Goal: Task Accomplishment & Management: Complete application form

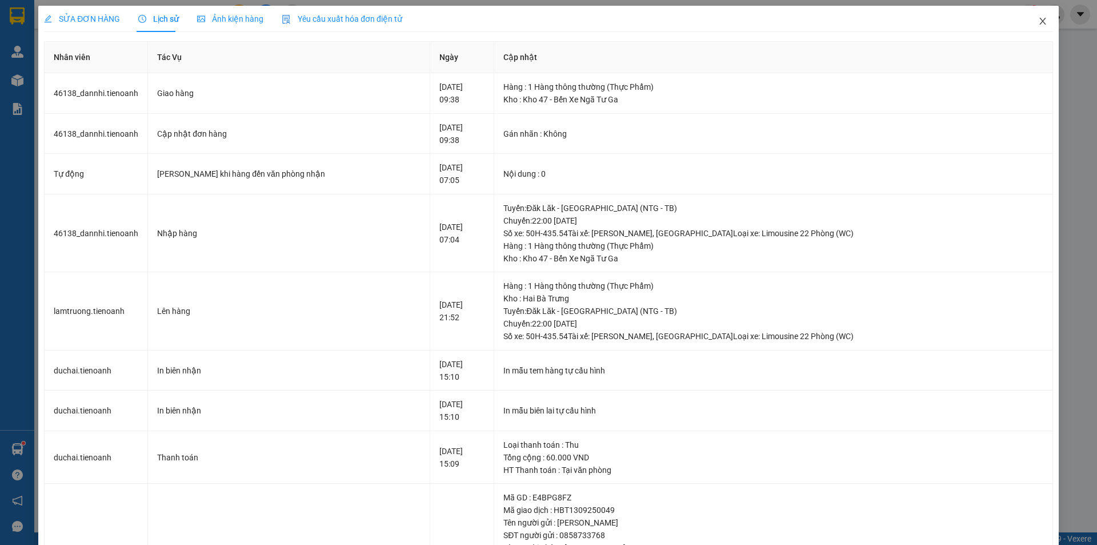
click at [1038, 18] on icon "close" at bounding box center [1042, 21] width 9 height 9
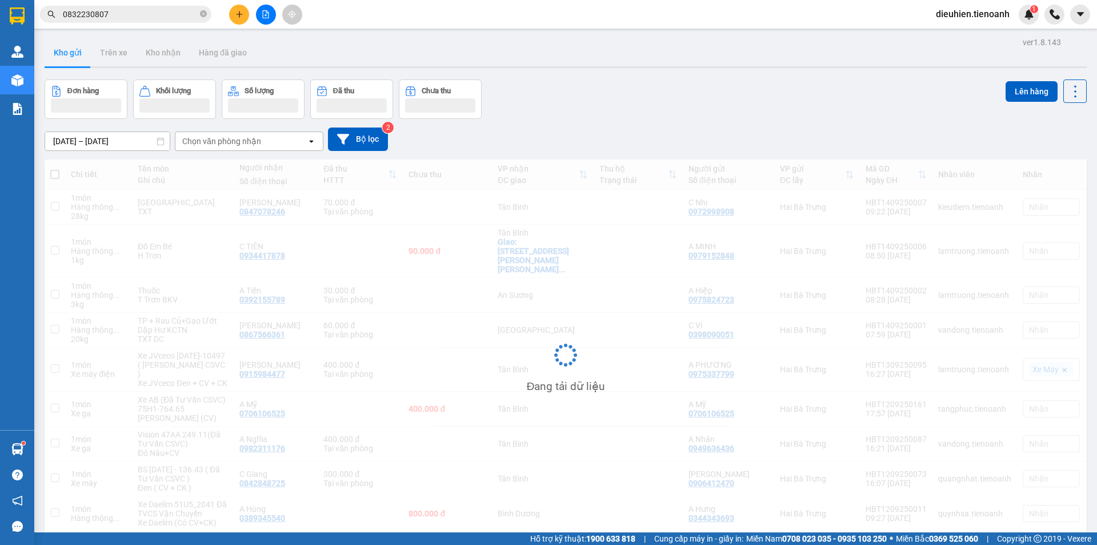
click at [142, 14] on input "0832230807" at bounding box center [130, 14] width 135 height 13
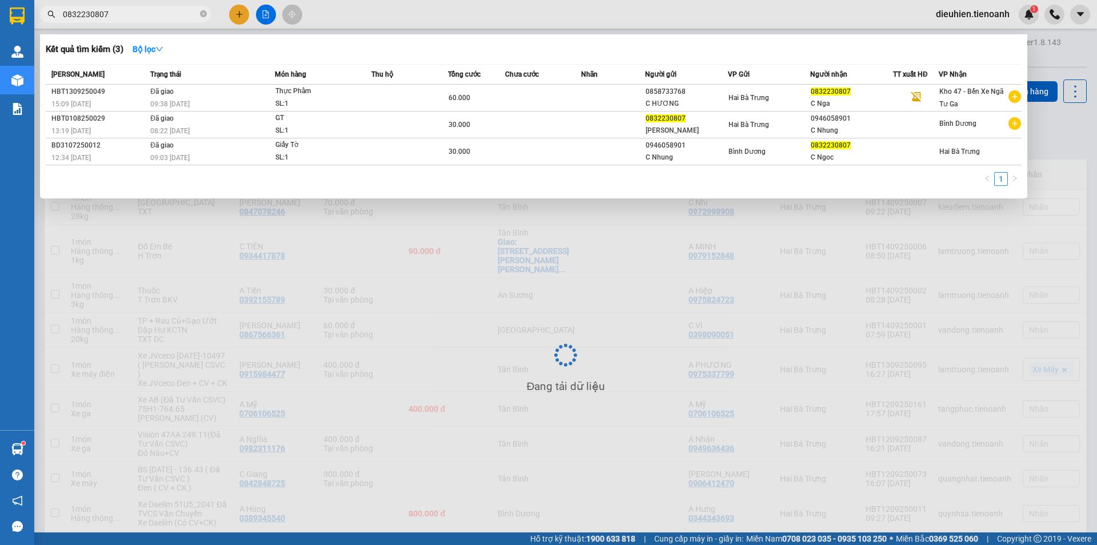
click at [142, 14] on input "0832230807" at bounding box center [130, 14] width 135 height 13
paste input "948299939"
type input "0948299939"
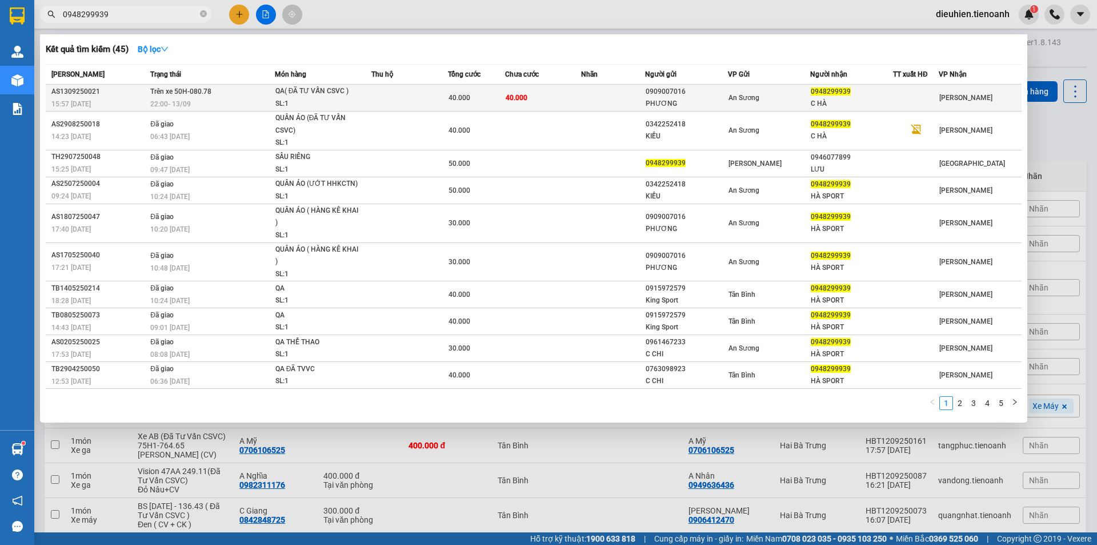
click at [218, 90] on td "Trên xe 50H-080.78 22:00 [DATE]" at bounding box center [210, 98] width 127 height 27
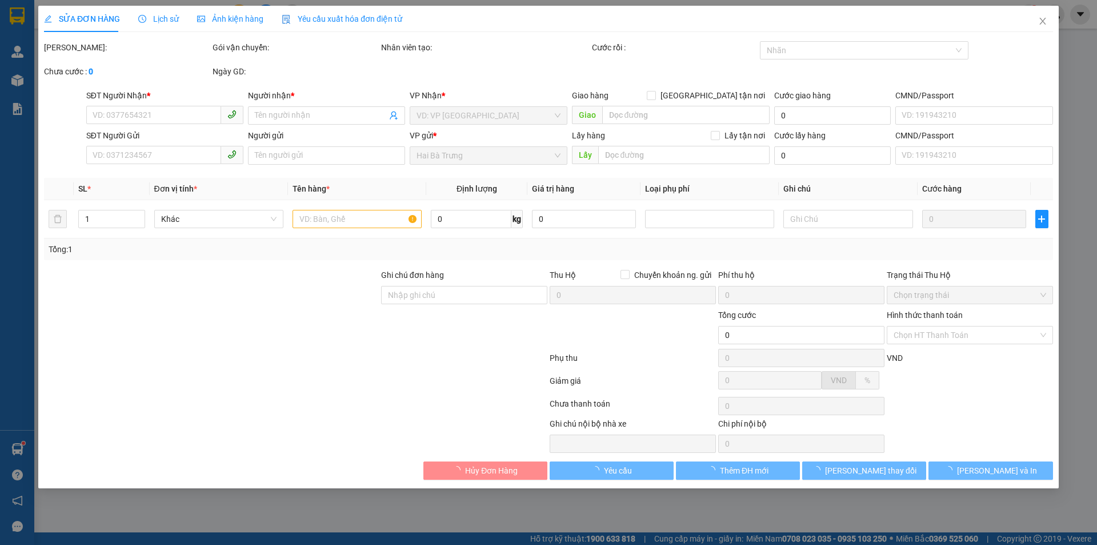
type input "0948299939"
type input "C HÀ"
type input "0909007016"
type input "PHƯƠNG"
type input "40.000"
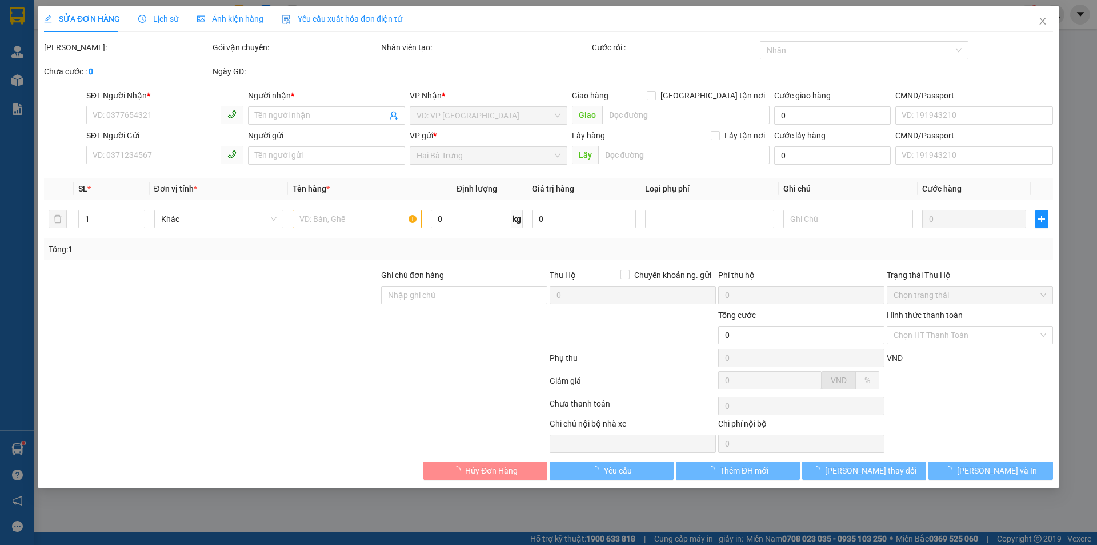
type input "40.000"
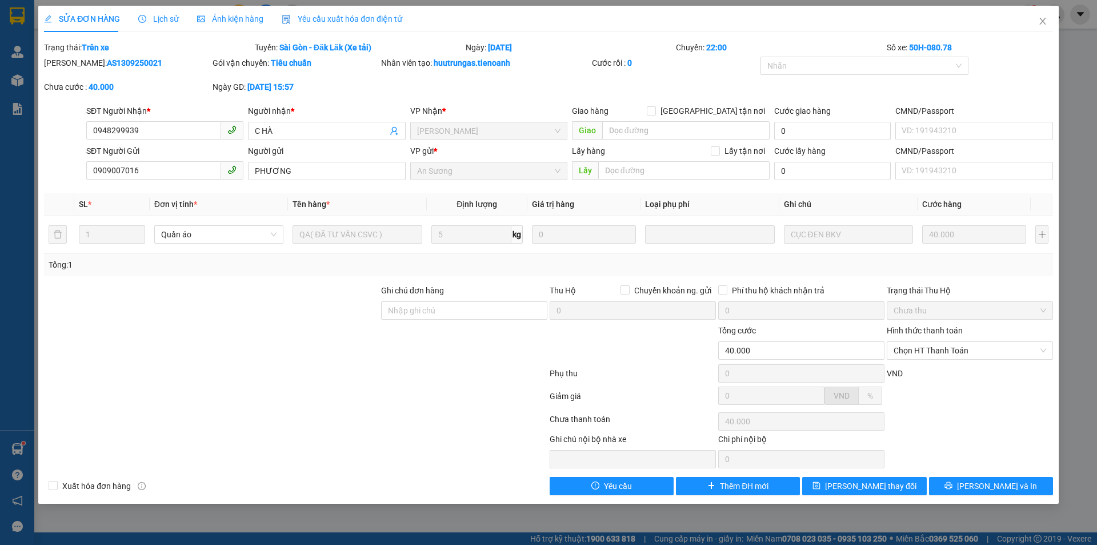
click at [169, 23] on span "Lịch sử" at bounding box center [158, 18] width 41 height 9
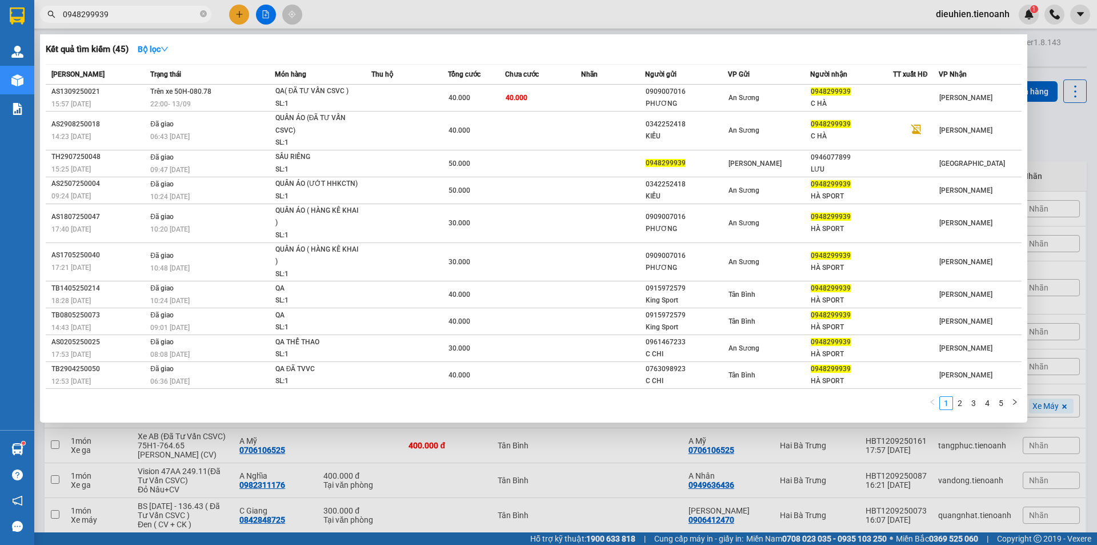
click at [149, 21] on span "0948299939" at bounding box center [125, 14] width 171 height 17
click at [149, 17] on input "0948299939" at bounding box center [130, 14] width 135 height 13
click at [143, 13] on input "0948299939" at bounding box center [130, 14] width 135 height 13
paste input "03588316"
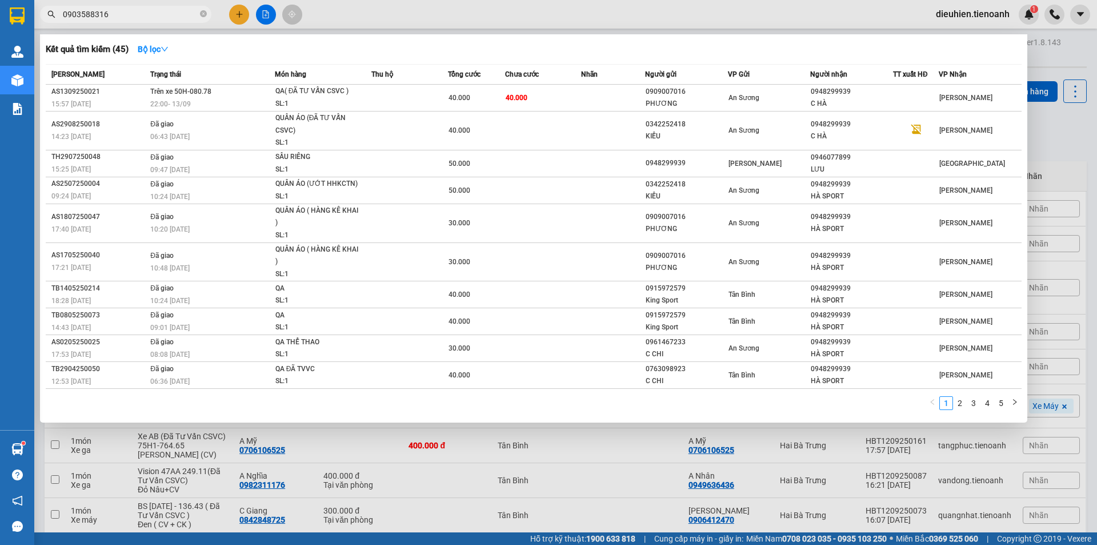
type input "0903588316"
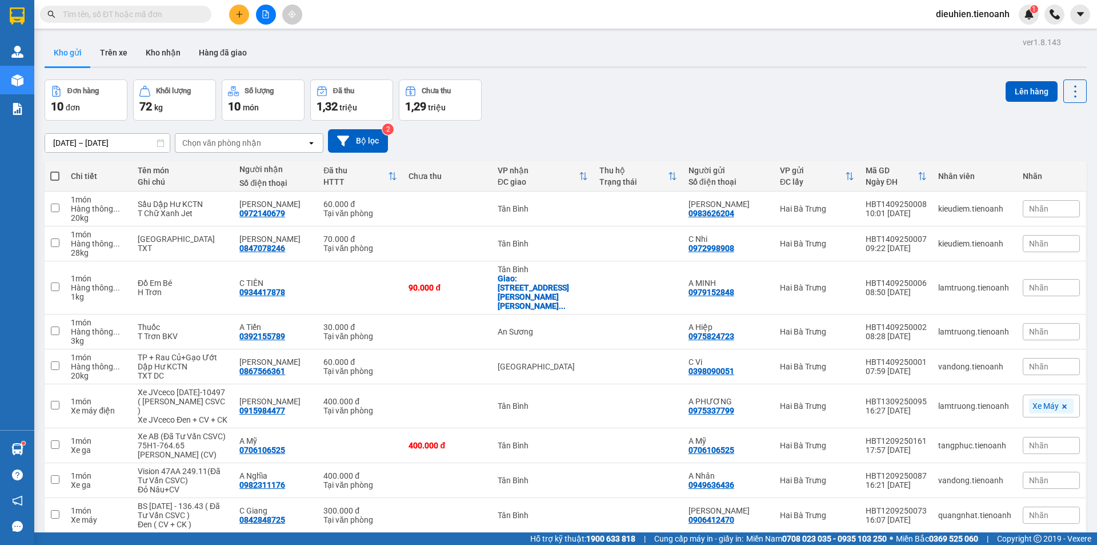
paste input "0903588316"
type input "0903588316"
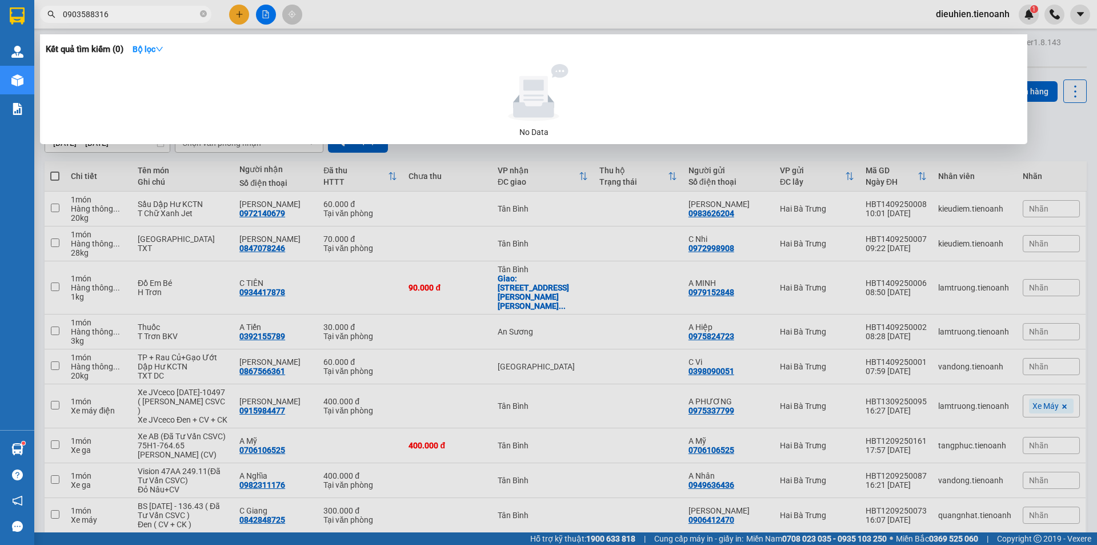
click at [152, 25] on div at bounding box center [548, 272] width 1097 height 545
click at [143, 13] on input "0903588316" at bounding box center [130, 14] width 135 height 13
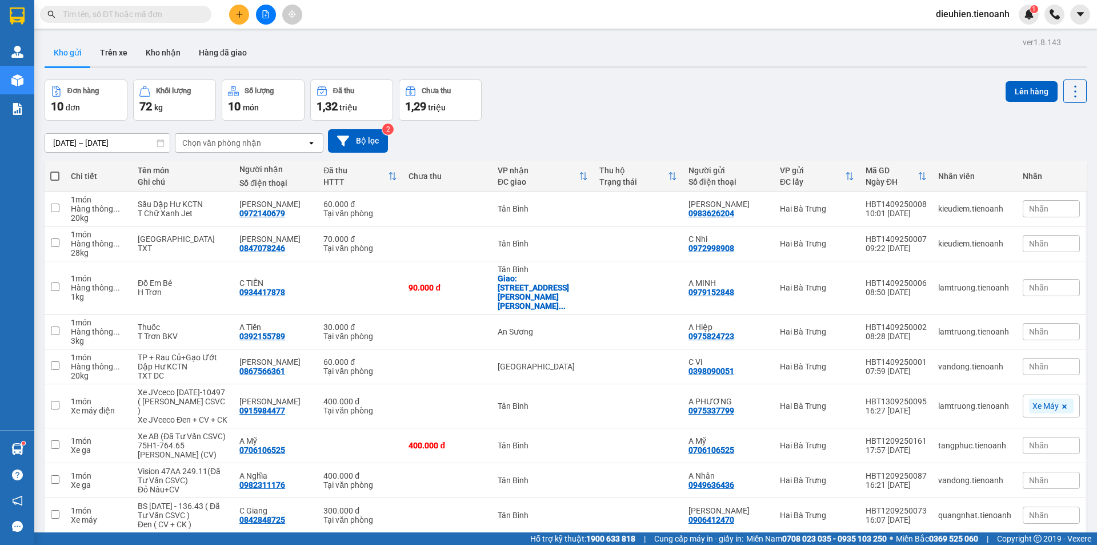
click at [147, 11] on input "text" at bounding box center [130, 14] width 135 height 13
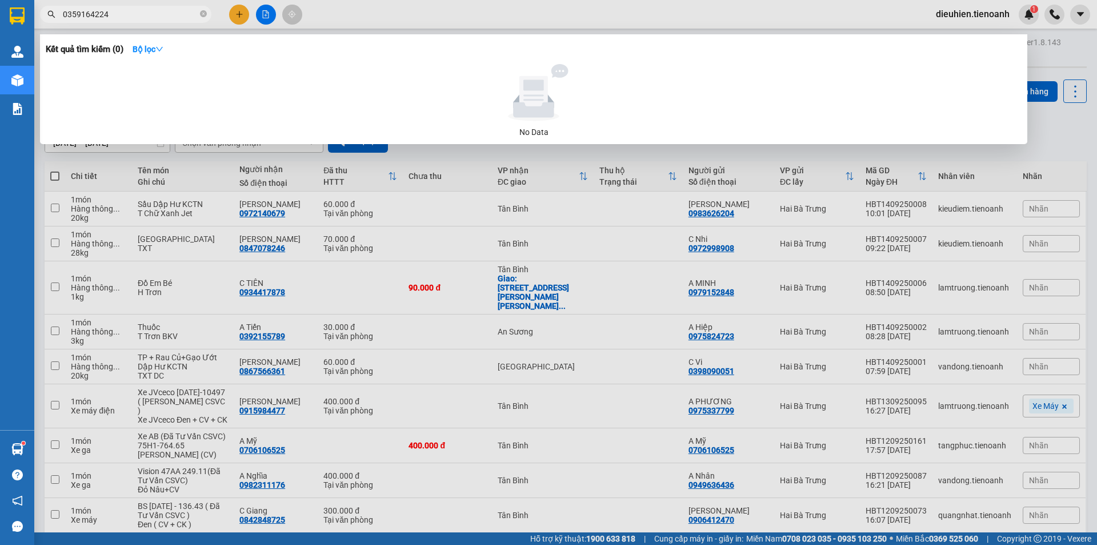
type input "0359164224"
click at [174, 15] on input "0359164224" at bounding box center [130, 14] width 135 height 13
click at [147, 14] on input "0359164224" at bounding box center [130, 14] width 135 height 13
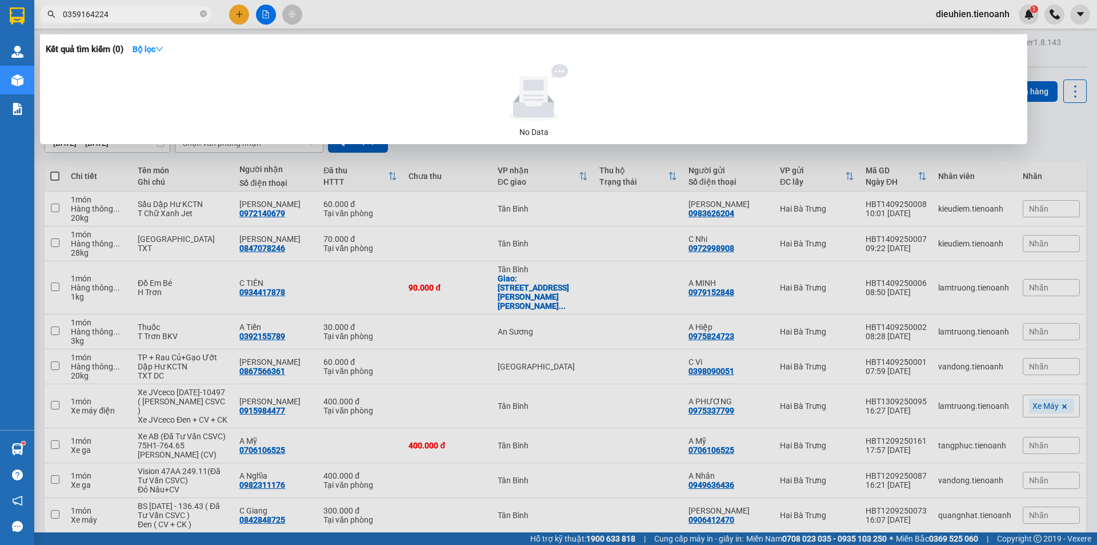
click at [147, 14] on input "0359164224" at bounding box center [130, 14] width 135 height 13
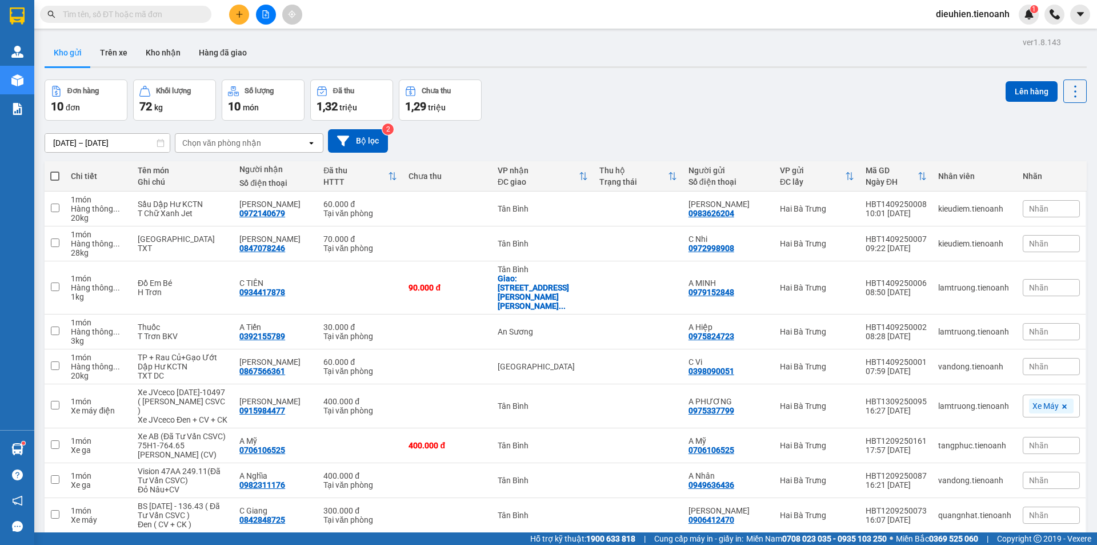
click at [155, 20] on input "text" at bounding box center [130, 14] width 135 height 13
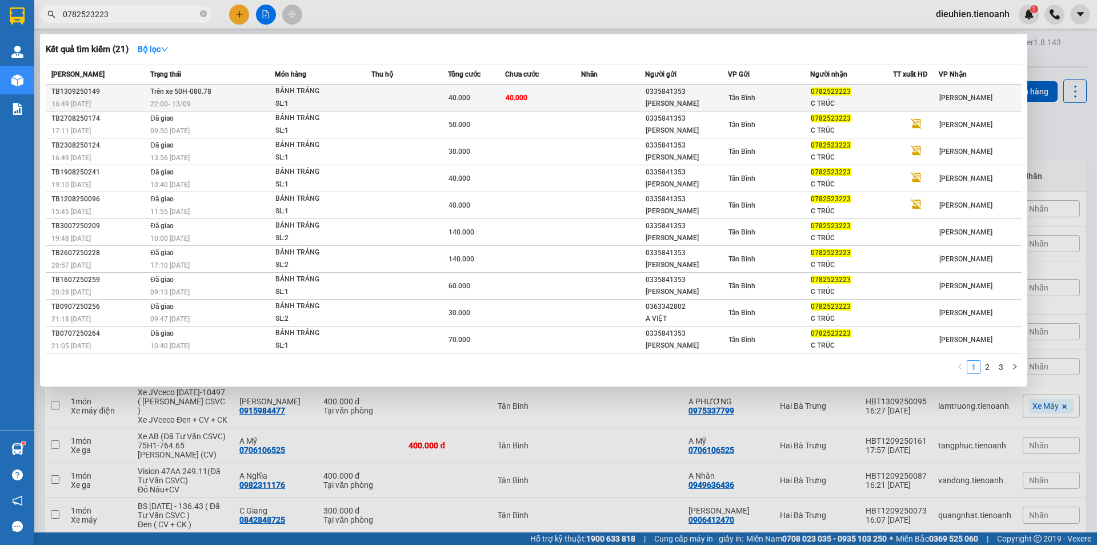
type input "0782523223"
click at [82, 93] on div "TB1309250149" at bounding box center [98, 92] width 95 height 12
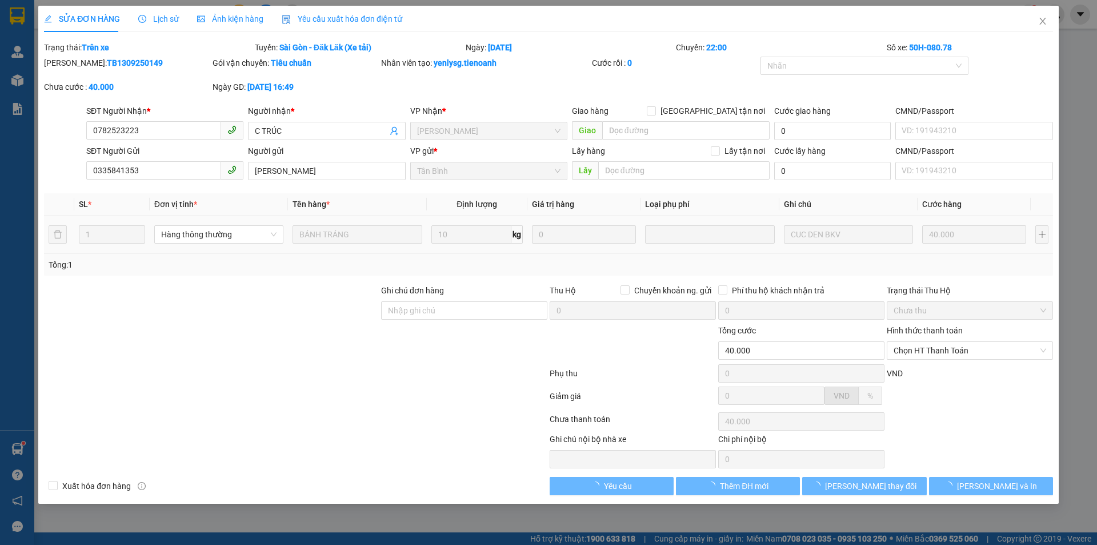
type input "0782523223"
type input "C TRÚC"
type input "0335841353"
type input "[PERSON_NAME]"
type input "40.000"
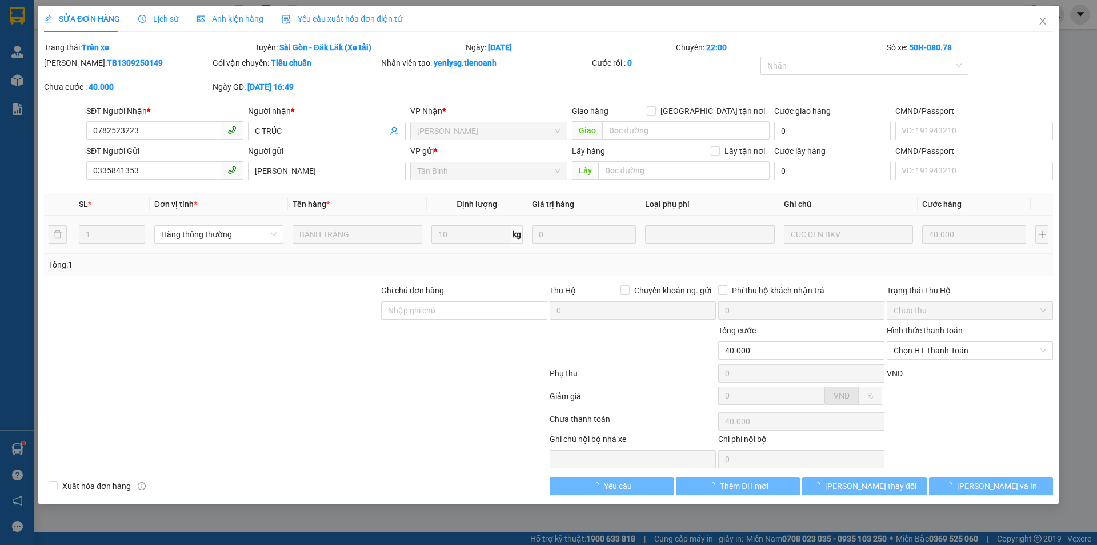
type input "40.000"
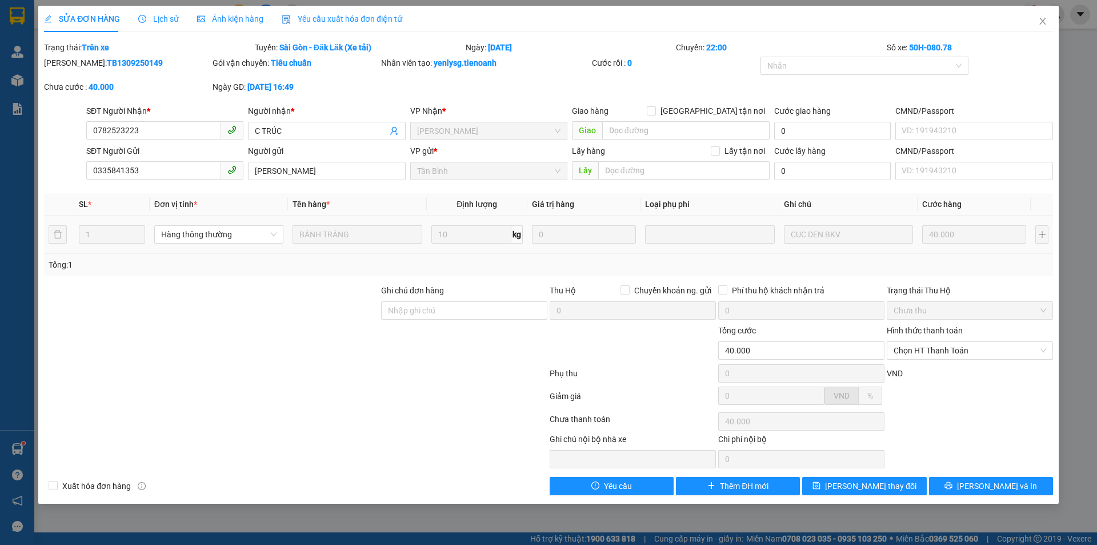
click at [158, 14] on span "Lịch sử" at bounding box center [158, 18] width 41 height 9
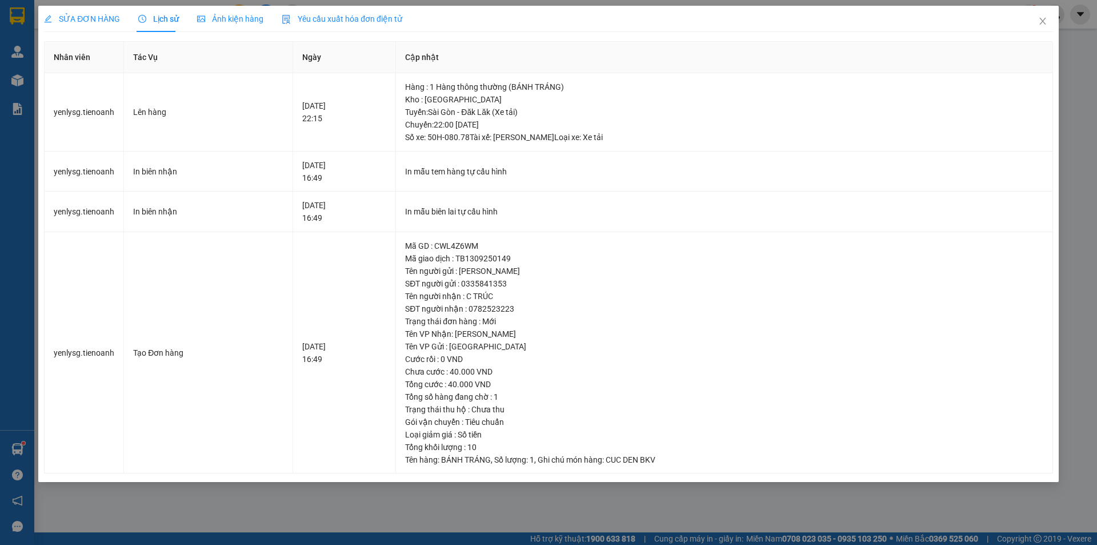
click at [90, 22] on span "SỬA ĐƠN HÀNG" at bounding box center [82, 18] width 76 height 9
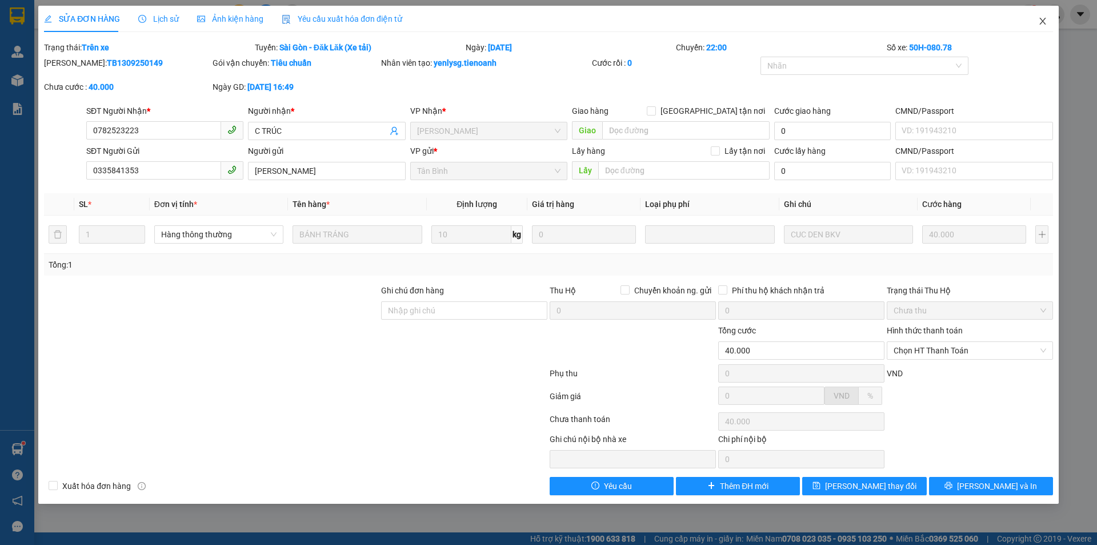
click at [1038, 21] on icon "close" at bounding box center [1042, 21] width 9 height 9
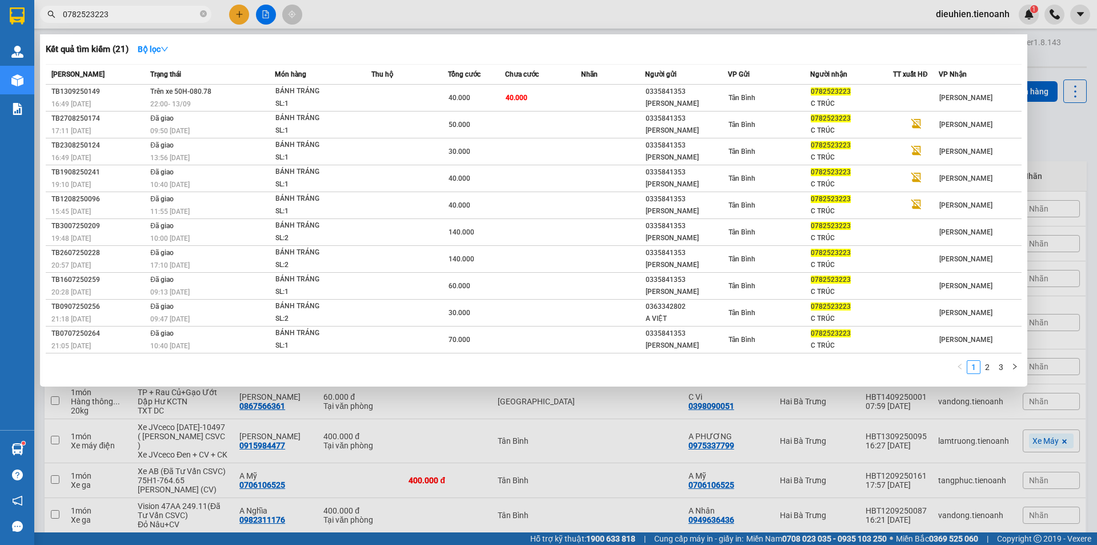
click at [158, 16] on input "0782523223" at bounding box center [130, 14] width 135 height 13
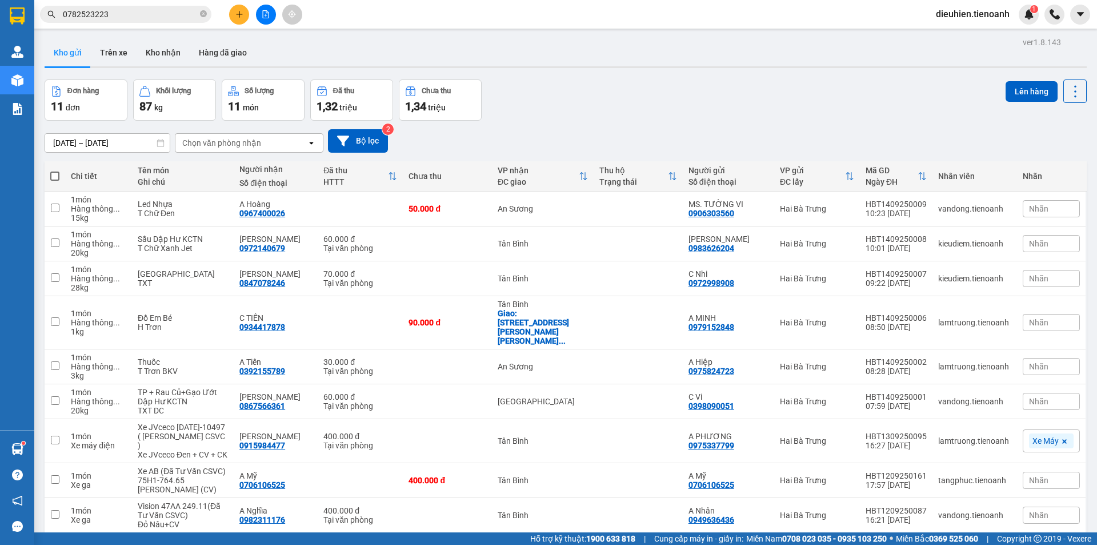
click at [159, 19] on input "0782523223" at bounding box center [130, 14] width 135 height 13
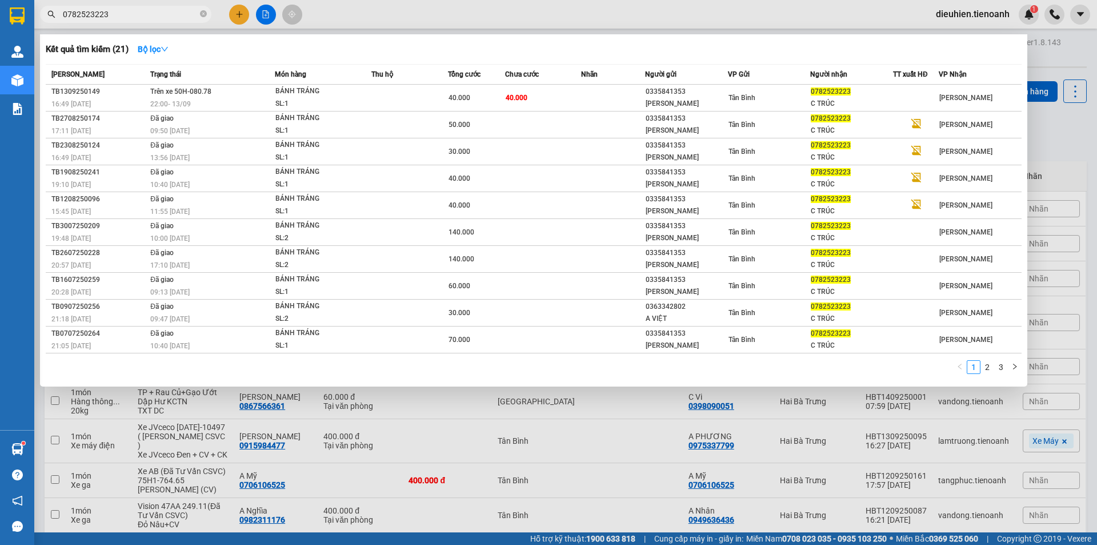
click at [197, 17] on input "0782523223" at bounding box center [130, 14] width 135 height 13
click at [195, 13] on input "0782523223" at bounding box center [130, 14] width 135 height 13
paste input "907197776"
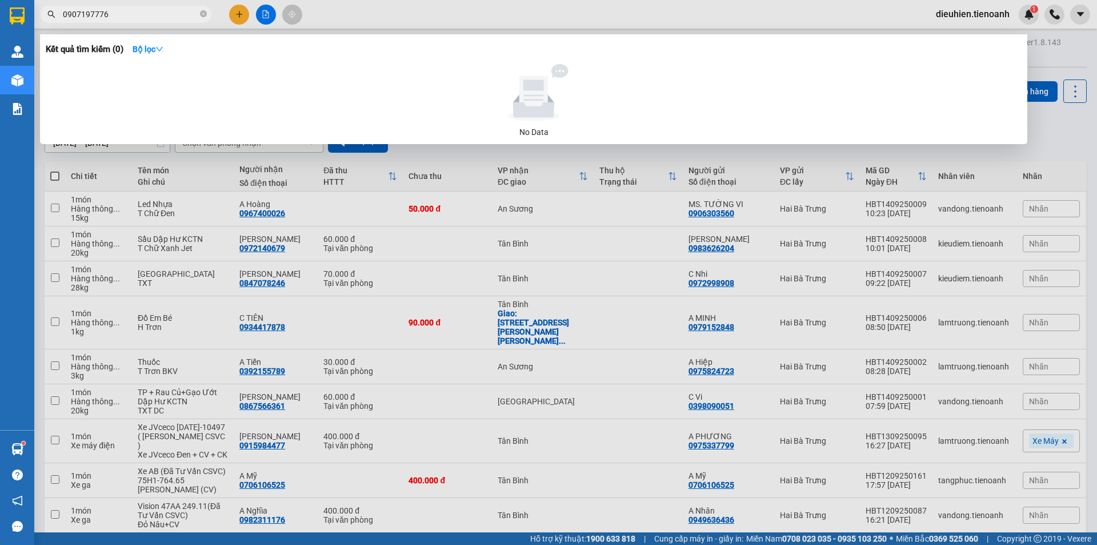
click at [139, 11] on input "0907197776" at bounding box center [130, 14] width 135 height 13
paste input "6330052"
type input "0906330052"
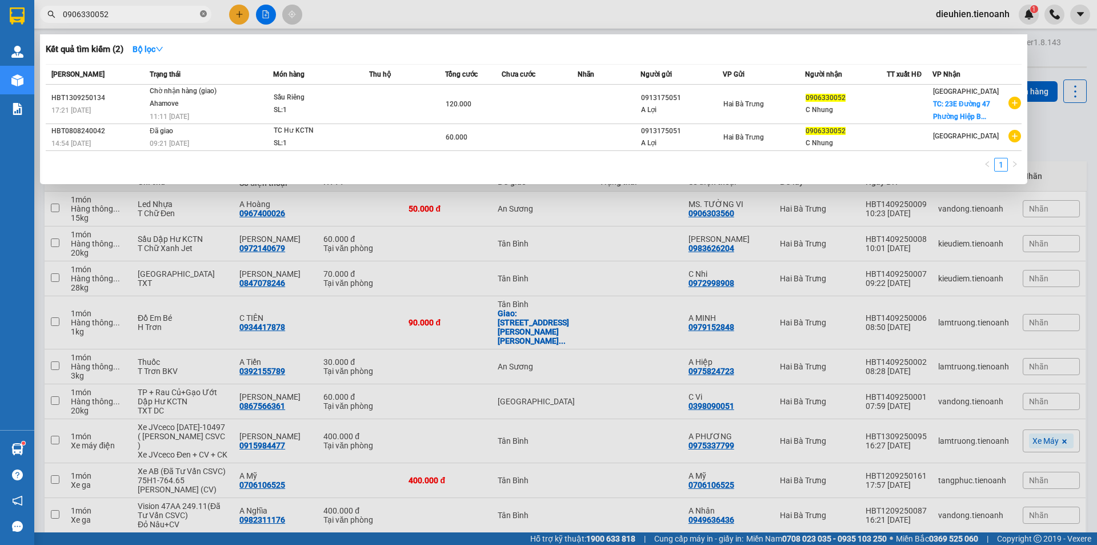
click at [201, 13] on icon "close-circle" at bounding box center [203, 13] width 7 height 7
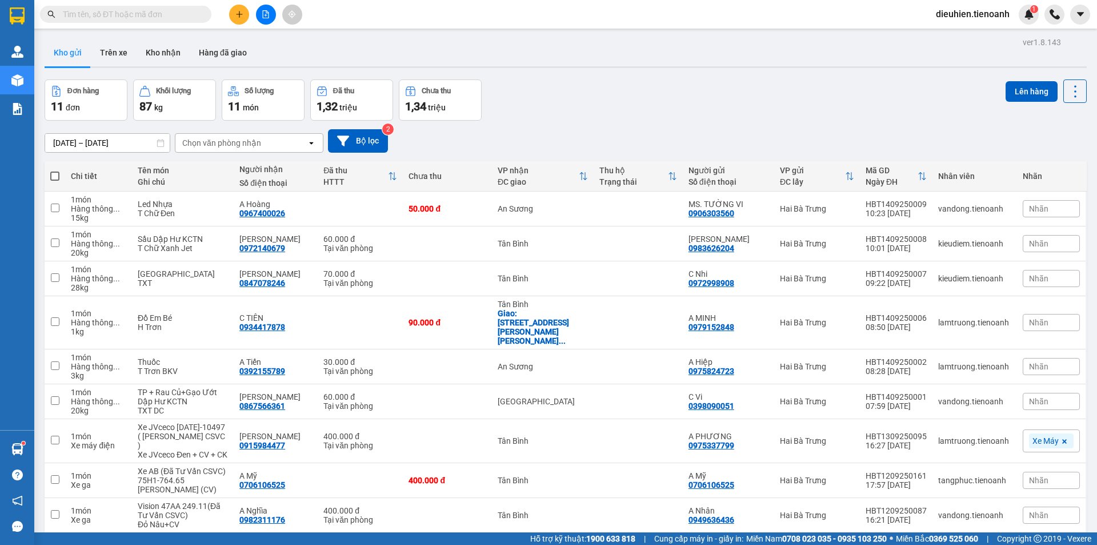
click at [180, 11] on input "text" at bounding box center [130, 14] width 135 height 13
paste input "0932467447"
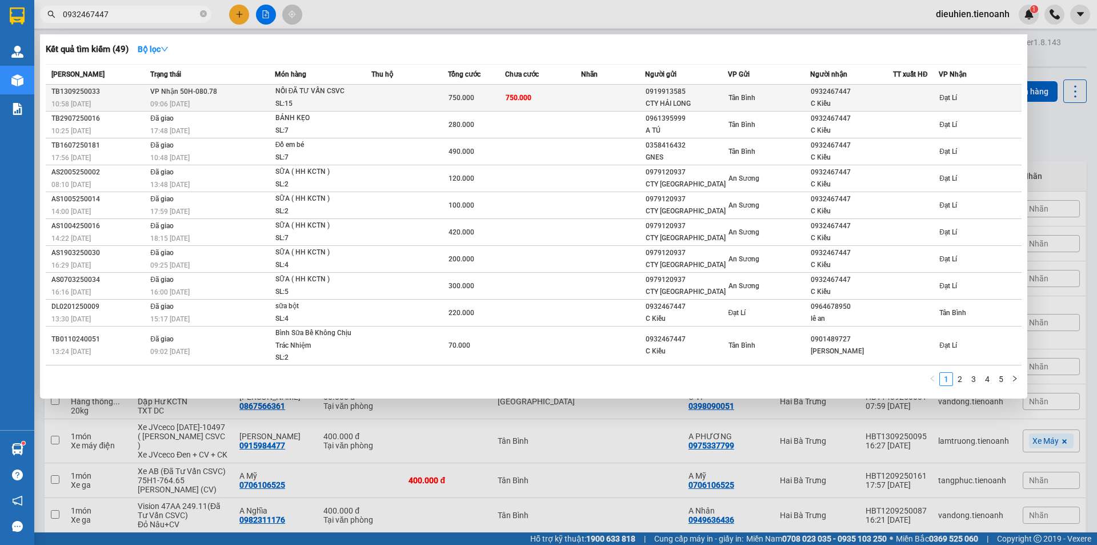
type input "0932467447"
click at [196, 88] on span "VP Nhận 50H-080.78" at bounding box center [183, 91] width 67 height 8
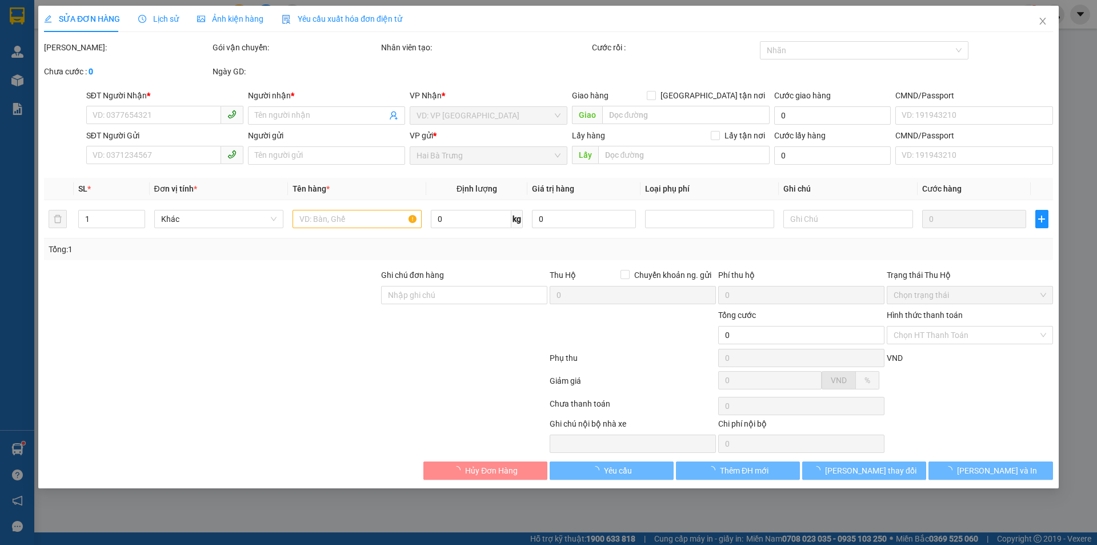
type input "0932467447"
type input "C Kiều"
type input "0919913585"
type input "CTY HẢI LONG"
type input "750.000"
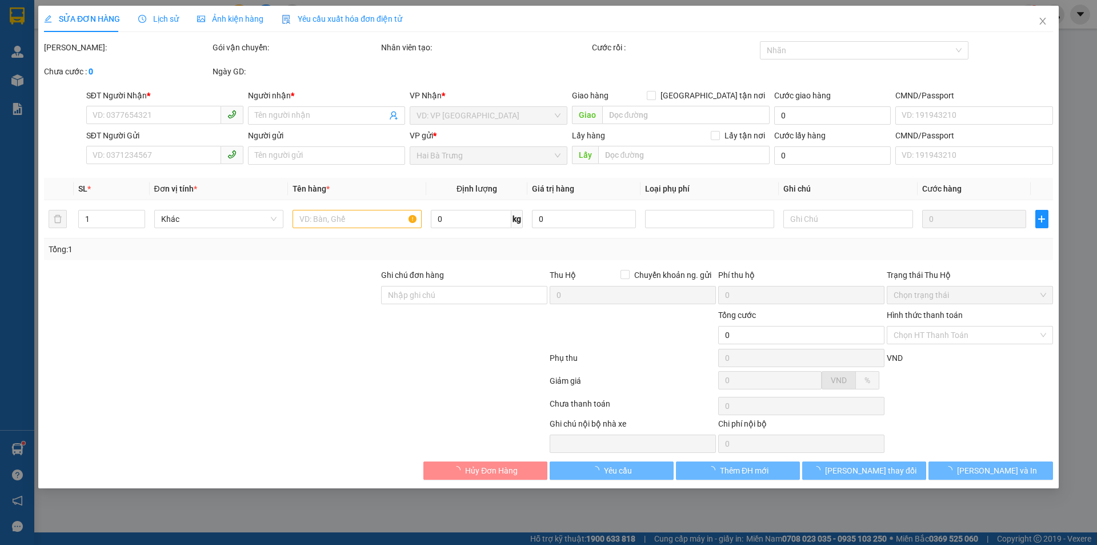
type input "750.000"
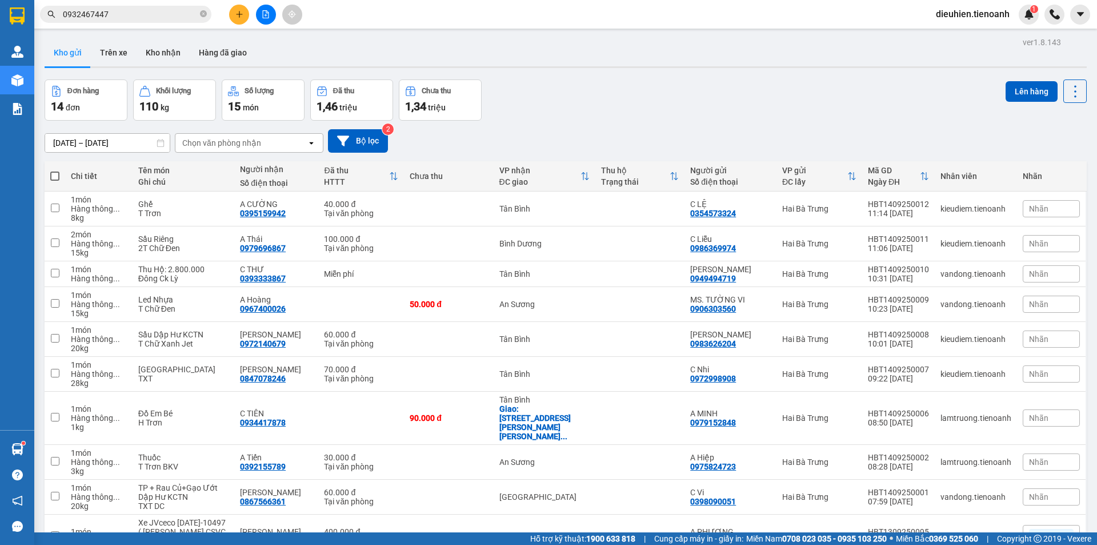
click at [144, 7] on span "0932467447" at bounding box center [125, 14] width 171 height 17
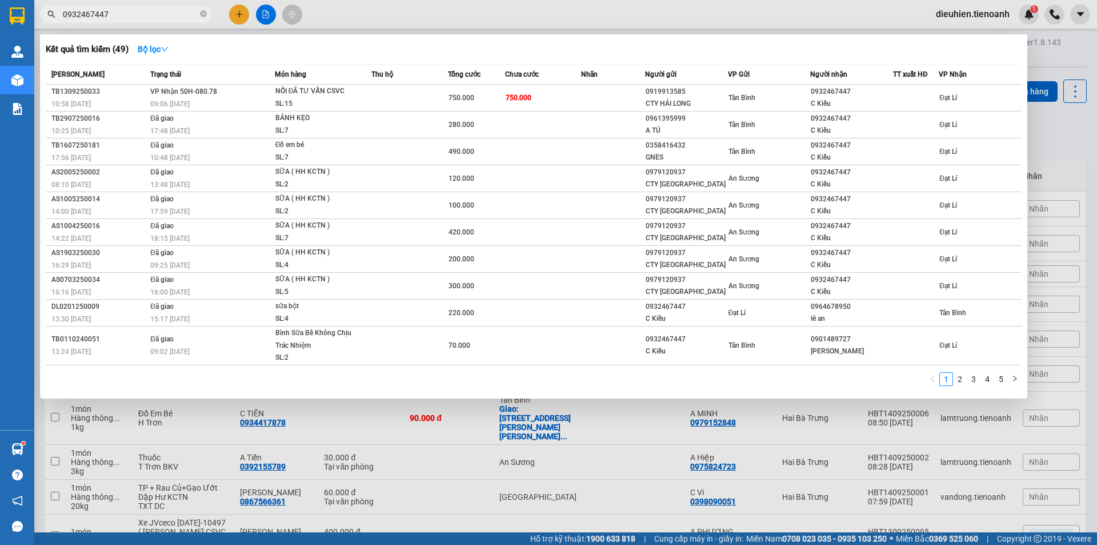
click at [142, 10] on input "0932467447" at bounding box center [130, 14] width 135 height 13
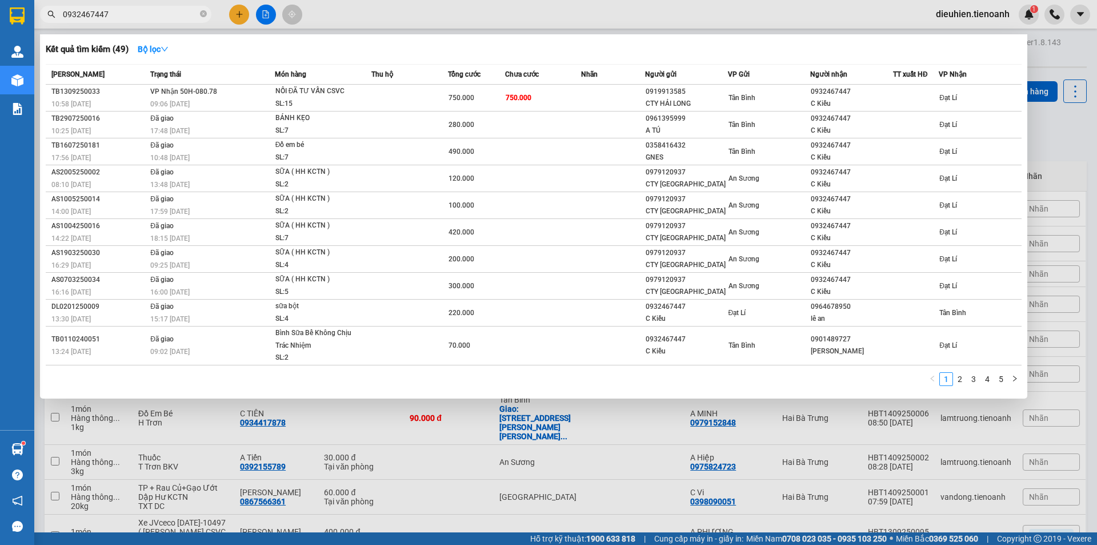
click at [142, 10] on input "0932467447" at bounding box center [130, 14] width 135 height 13
paste input "766121296"
type input "0766121296"
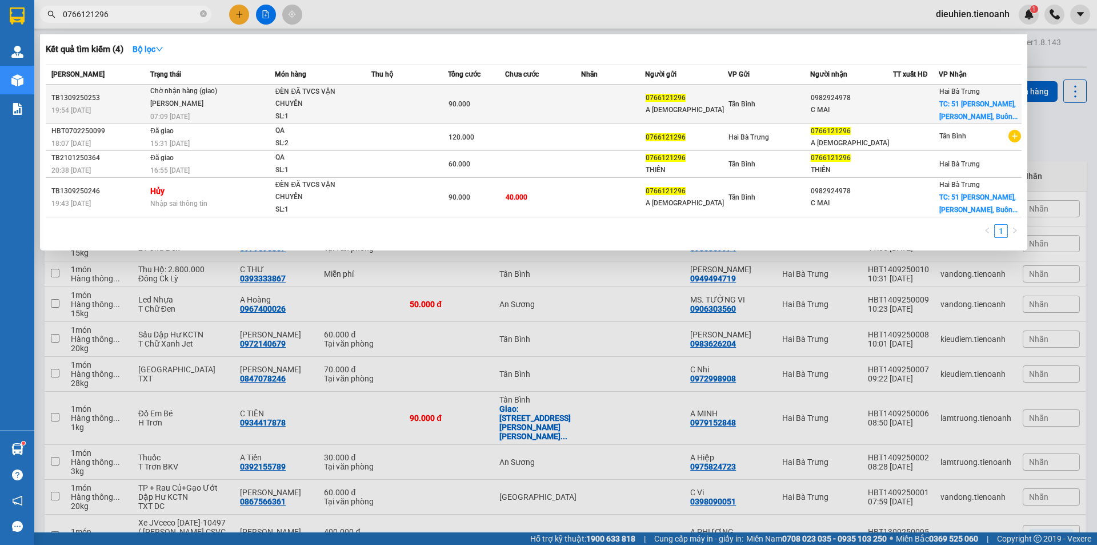
click at [335, 111] on div "SL: 1" at bounding box center [318, 116] width 86 height 13
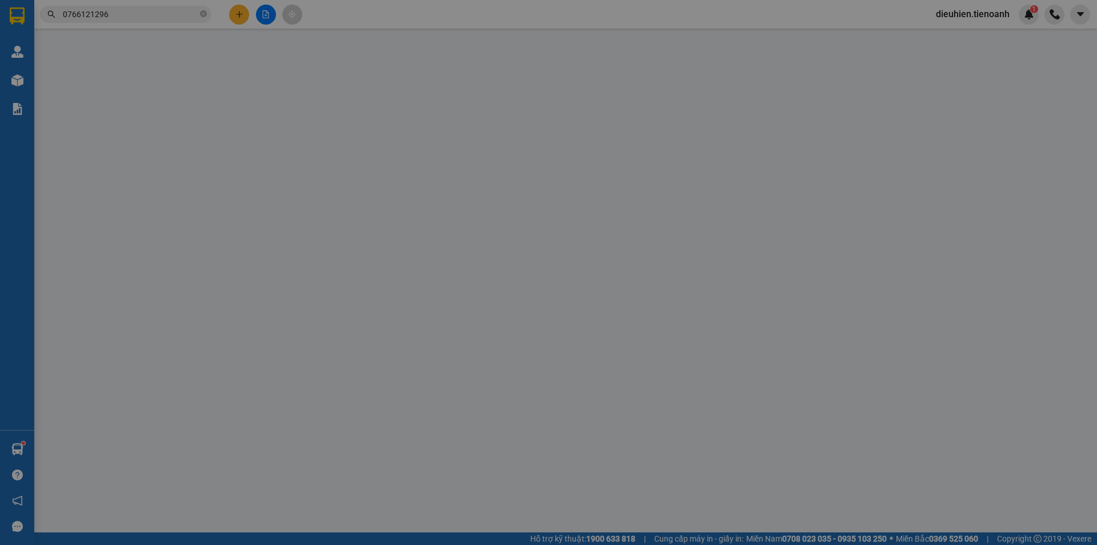
type input "0982924978"
type input "C MAI"
checkbox input "true"
type input "51 [PERSON_NAME], [PERSON_NAME], [GEOGRAPHIC_DATA], [GEOGRAPHIC_DATA]"
type input "0766121296"
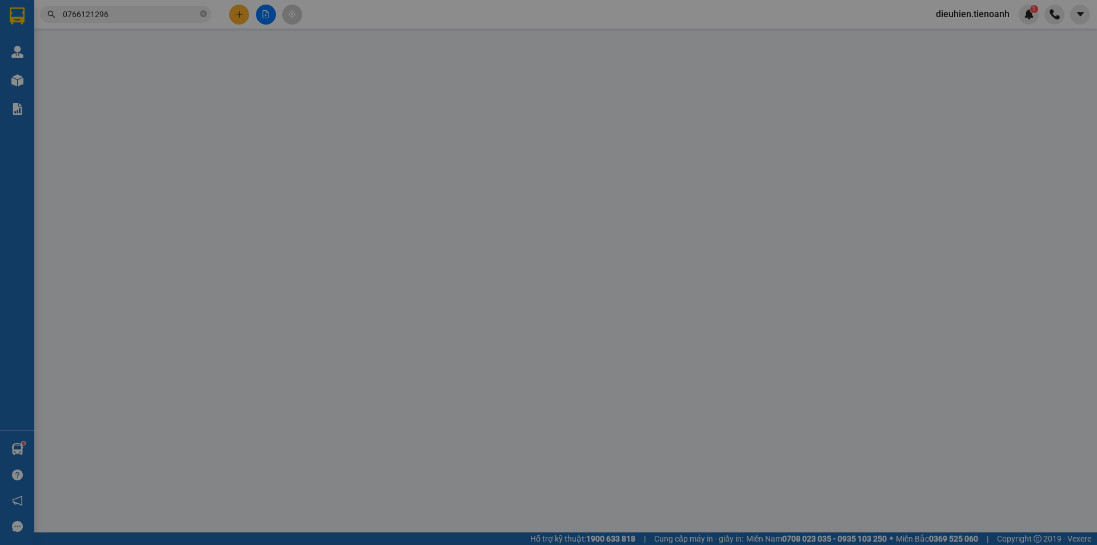
type input "A [DEMOGRAPHIC_DATA]"
type input "90.000"
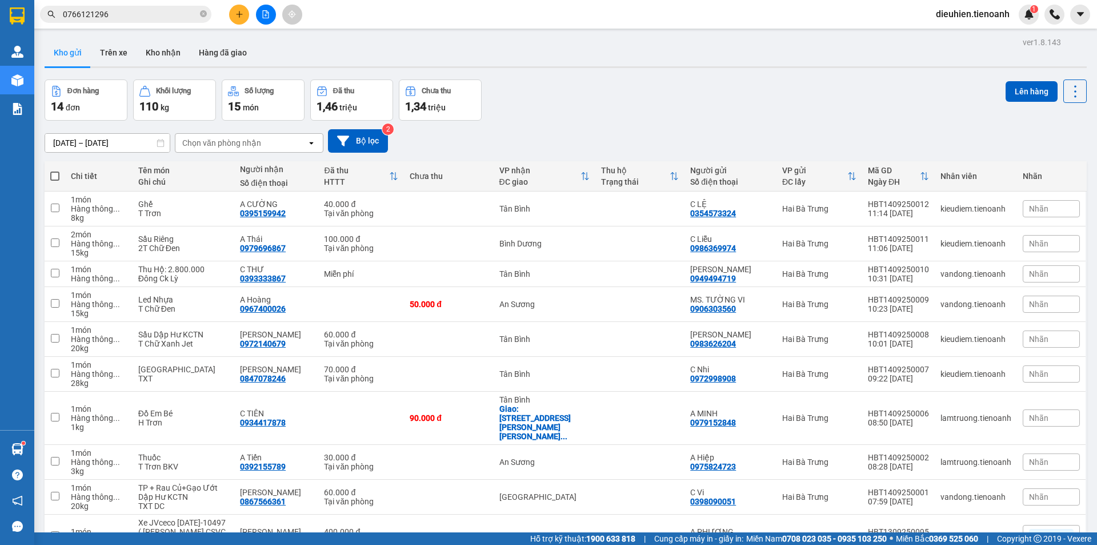
click at [123, 14] on input "0766121296" at bounding box center [130, 14] width 135 height 13
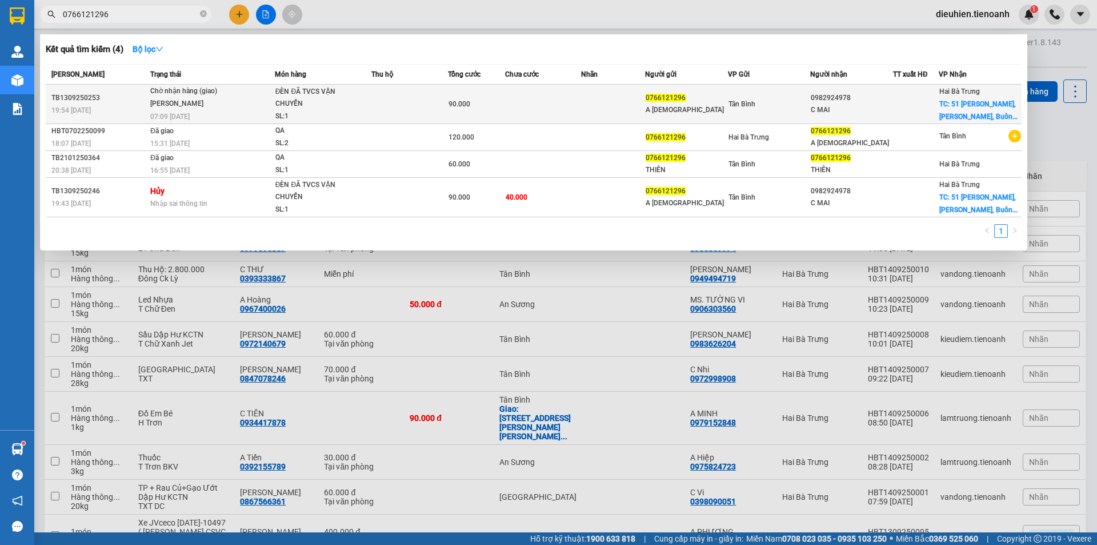
click at [138, 98] on div "TB1309250253" at bounding box center [98, 98] width 95 height 12
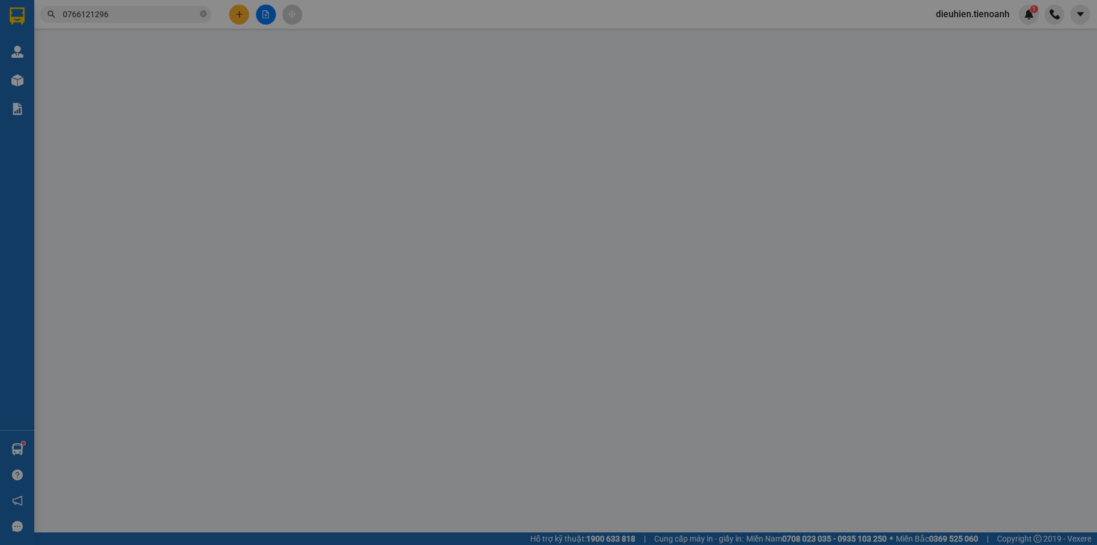
type input "0982924978"
type input "C MAI"
checkbox input "true"
type input "51 [PERSON_NAME], [PERSON_NAME], [GEOGRAPHIC_DATA], [GEOGRAPHIC_DATA]"
type input "0766121296"
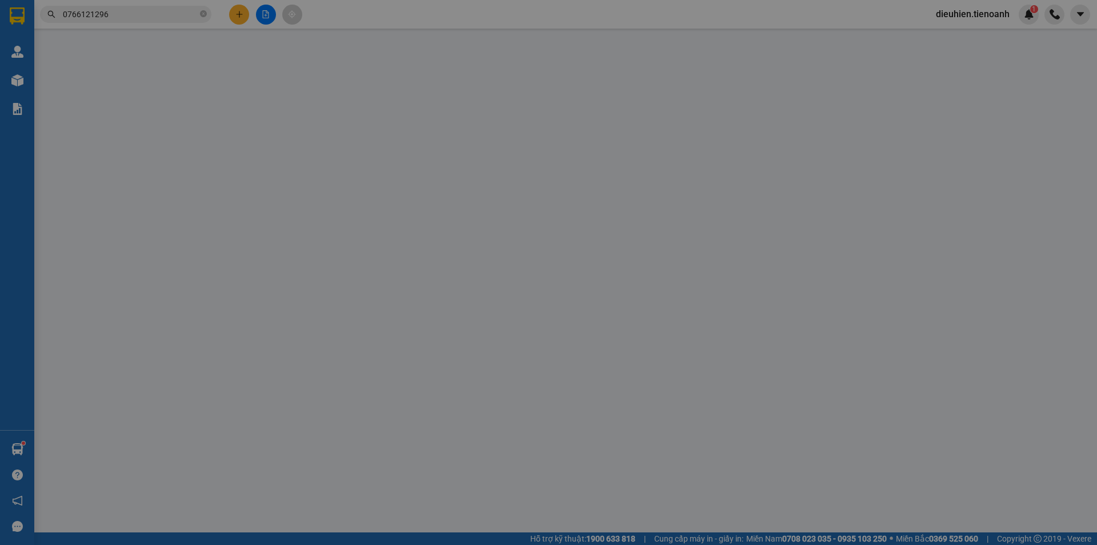
type input "A [DEMOGRAPHIC_DATA]"
type input "90.000"
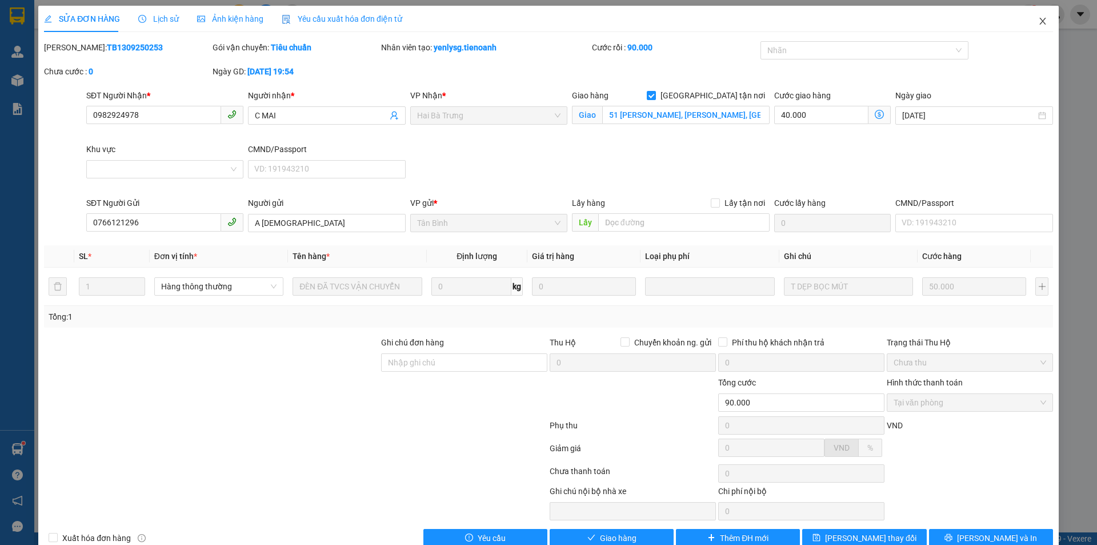
click at [1039, 19] on span "Close" at bounding box center [1043, 22] width 32 height 32
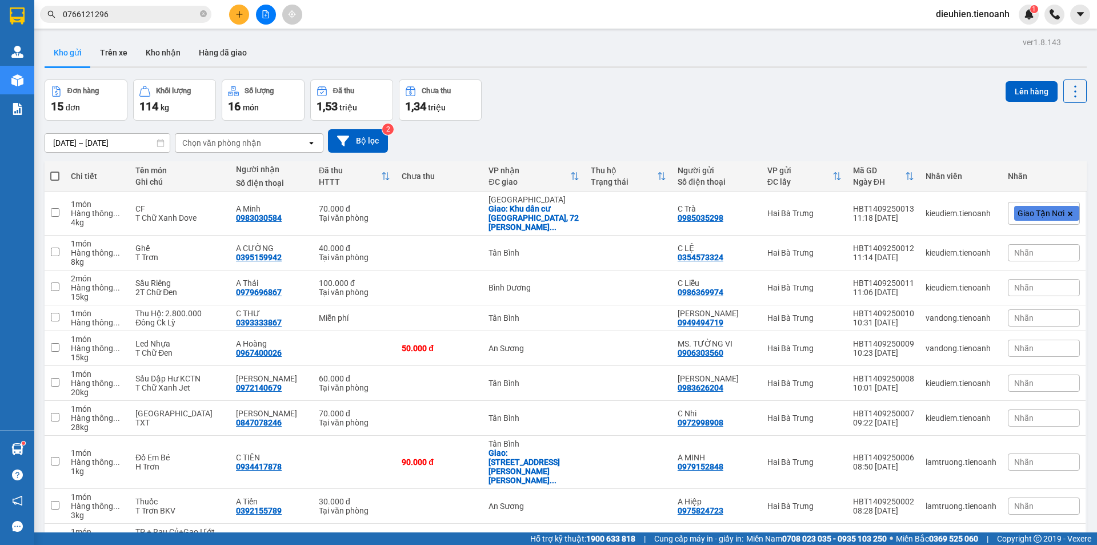
click at [163, 17] on input "0766121296" at bounding box center [130, 14] width 135 height 13
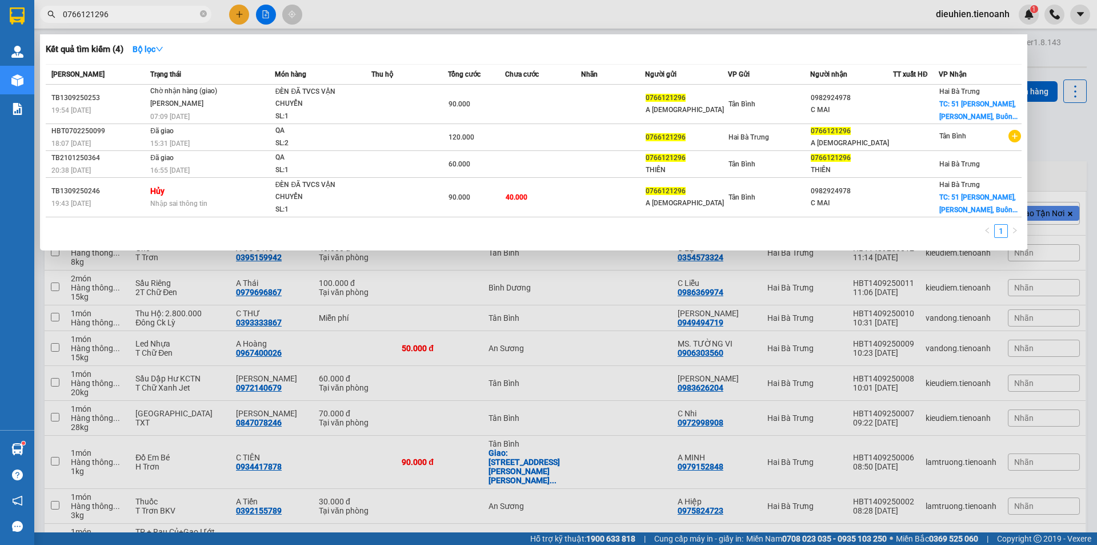
click at [163, 17] on input "0766121296" at bounding box center [130, 14] width 135 height 13
paste input "932467447"
type input "0932467447"
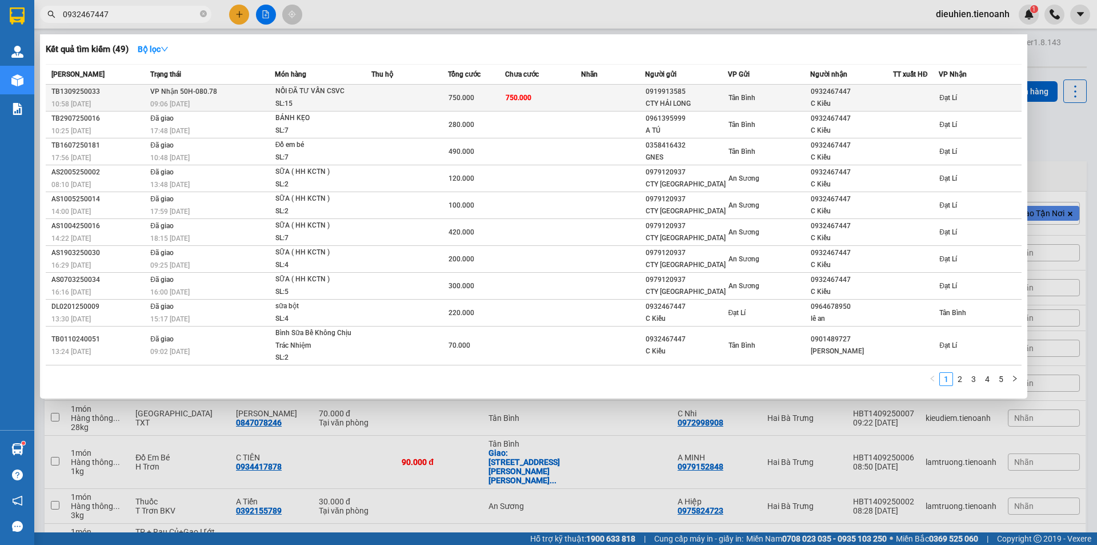
click at [259, 101] on div "09:06 [DATE]" at bounding box center [212, 104] width 124 height 13
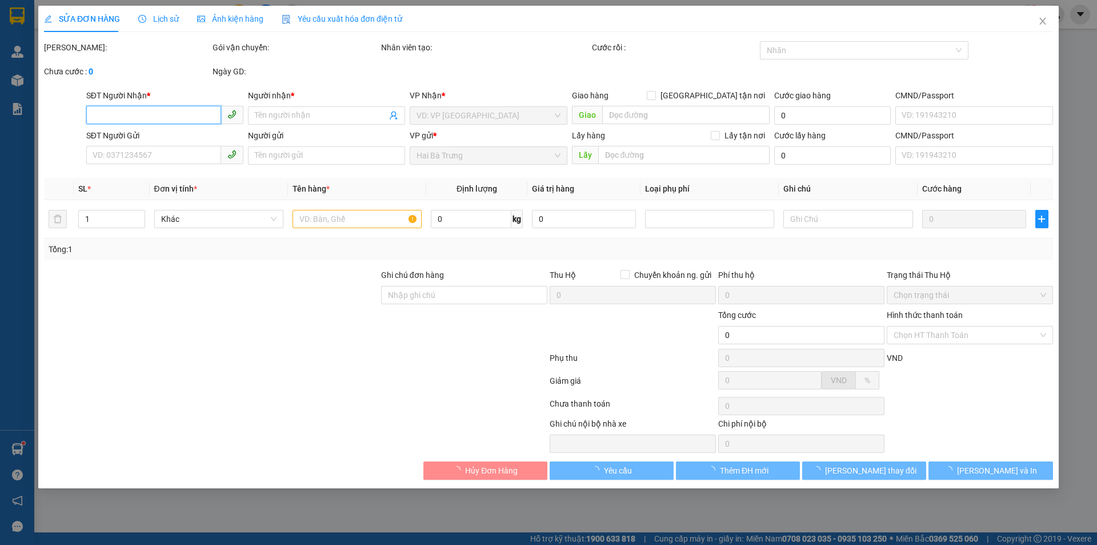
type input "0932467447"
type input "C Kiều"
type input "0919913585"
type input "CTY HẢI LONG"
type input "750.000"
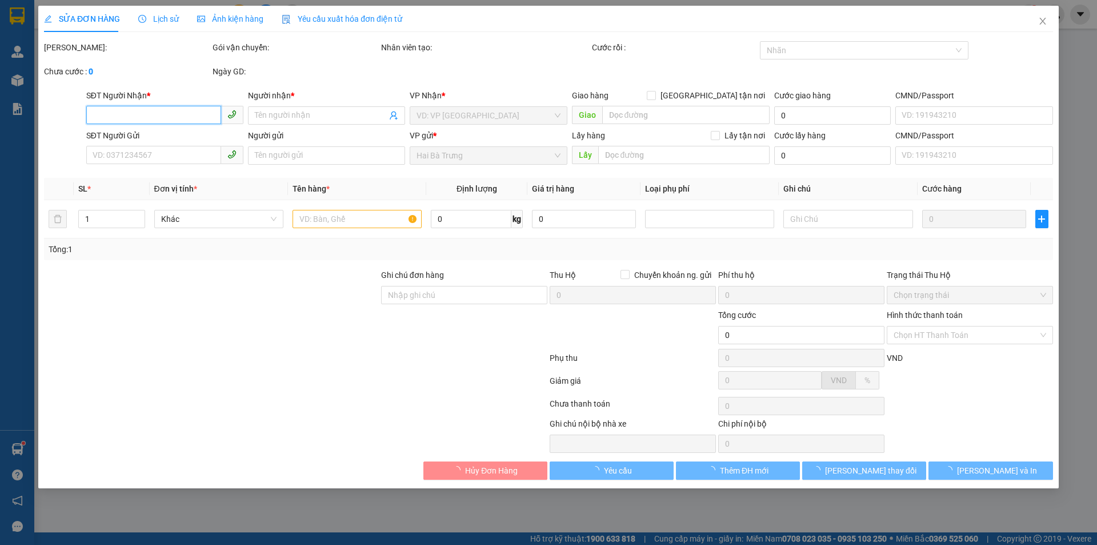
type input "750.000"
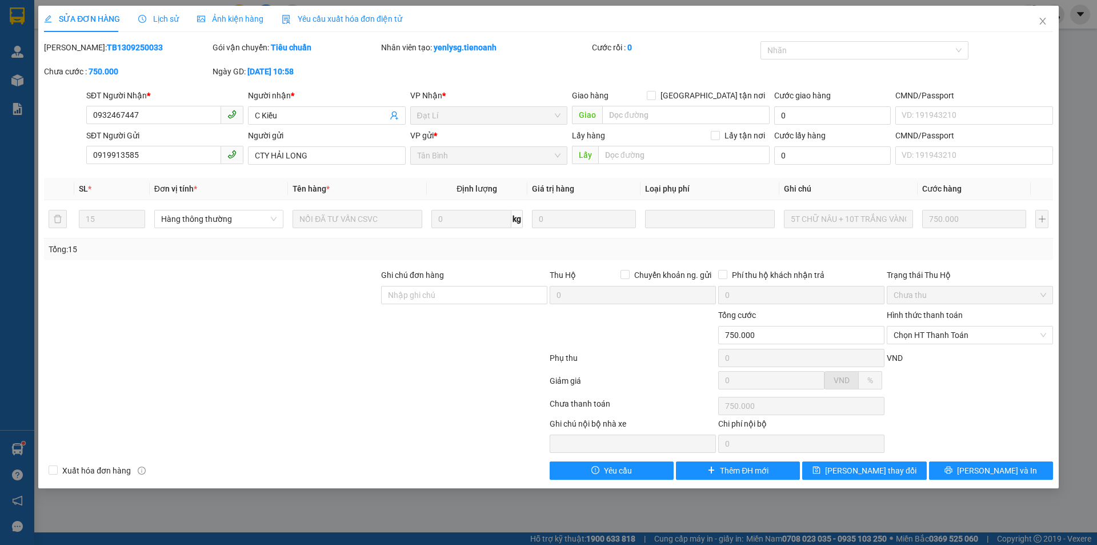
click at [148, 21] on span "Lịch sử" at bounding box center [158, 18] width 41 height 9
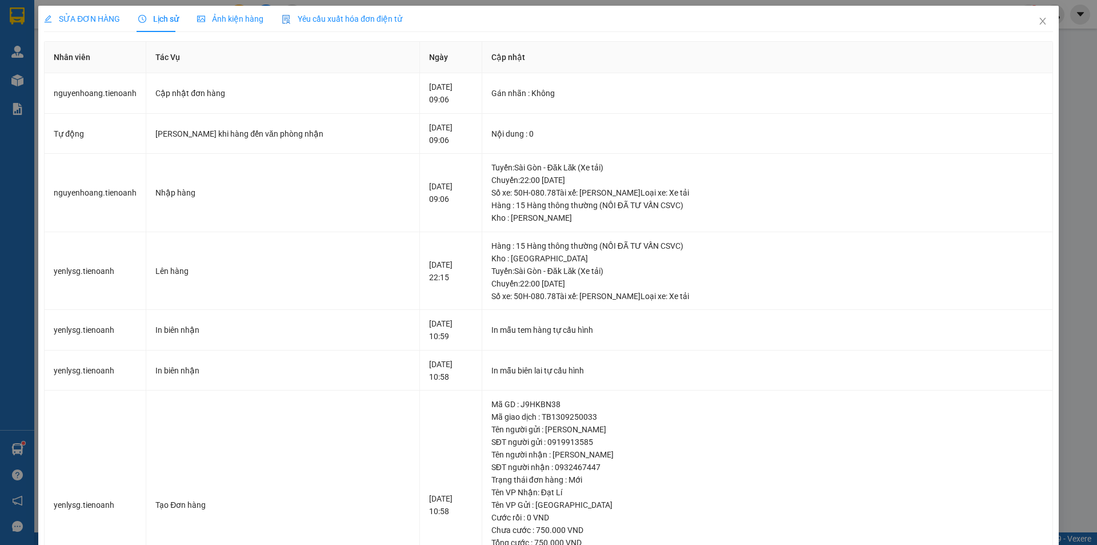
click at [81, 19] on span "SỬA ĐƠN HÀNG" at bounding box center [82, 18] width 76 height 9
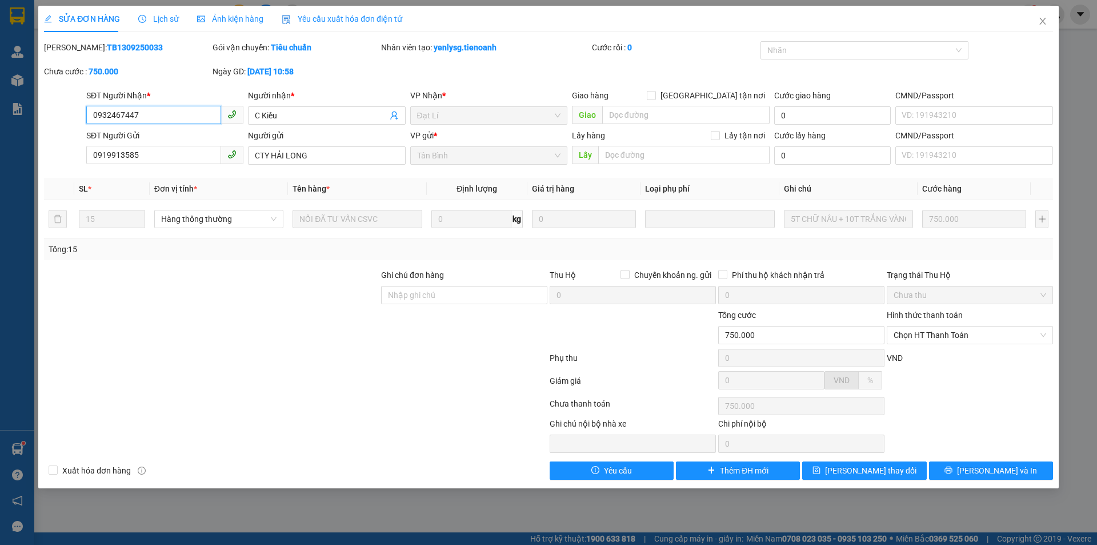
drag, startPoint x: 159, startPoint y: 114, endPoint x: 133, endPoint y: 111, distance: 27.0
click at [88, 113] on input "0932467447" at bounding box center [153, 115] width 135 height 18
click at [133, 111] on input "0932467447" at bounding box center [153, 115] width 135 height 18
click at [114, 50] on b "TB1309250033" at bounding box center [135, 47] width 56 height 9
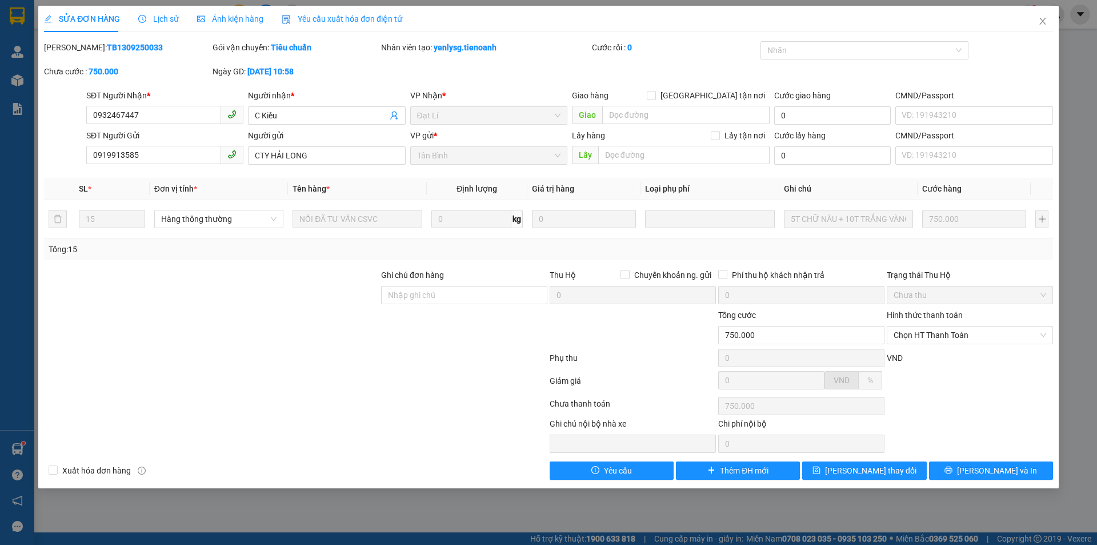
click at [114, 50] on b "TB1309250033" at bounding box center [135, 47] width 56 height 9
copy b "TB1309250033"
click at [442, 301] on input "Ghi chú đơn hàng" at bounding box center [464, 295] width 166 height 18
type input "D"
type input "Đã nhập hóa đơn"
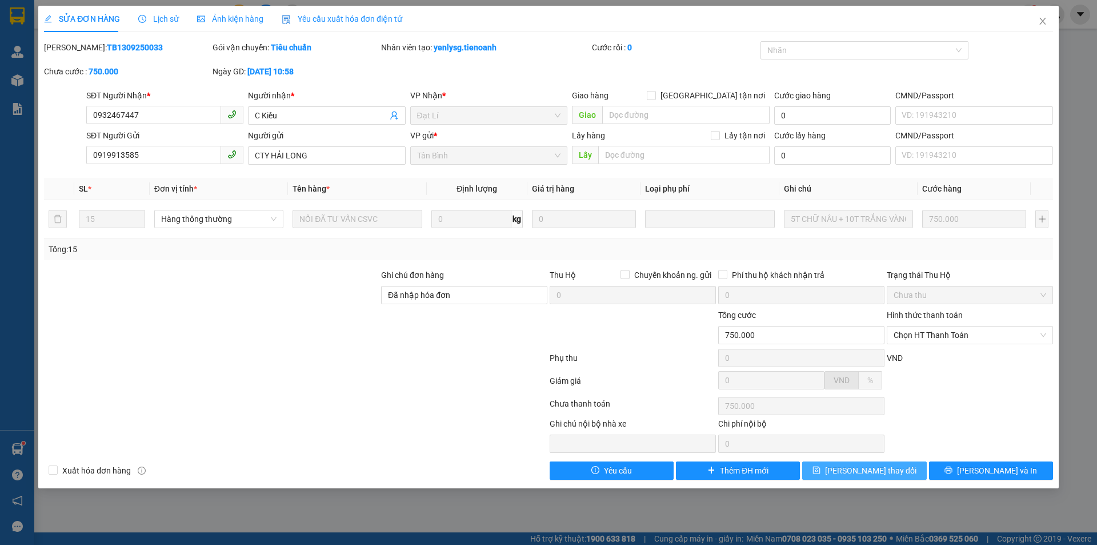
click at [898, 471] on button "[PERSON_NAME] thay đổi" at bounding box center [864, 470] width 124 height 18
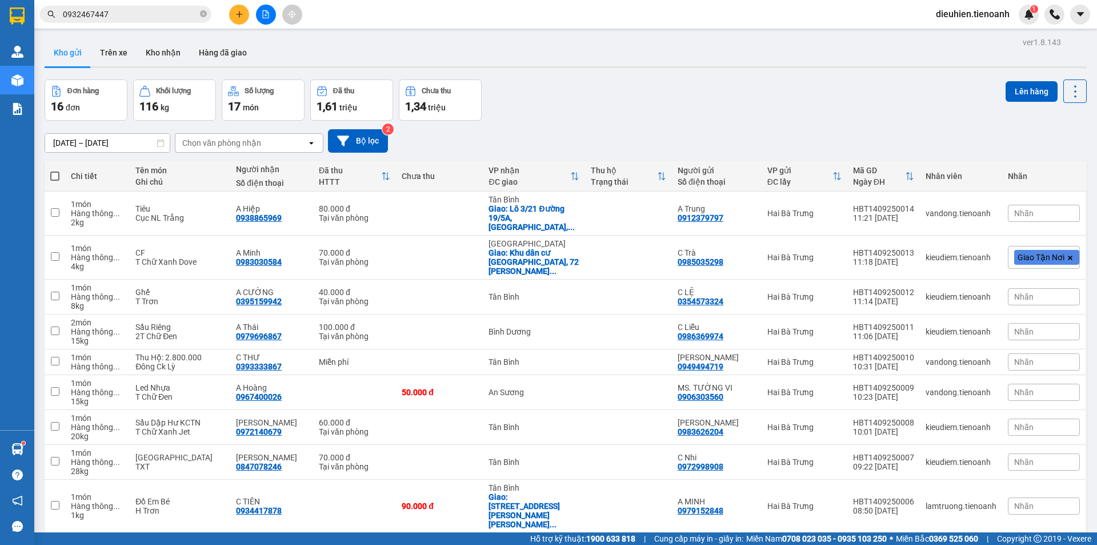
click at [177, 17] on input "0932467447" at bounding box center [130, 14] width 135 height 13
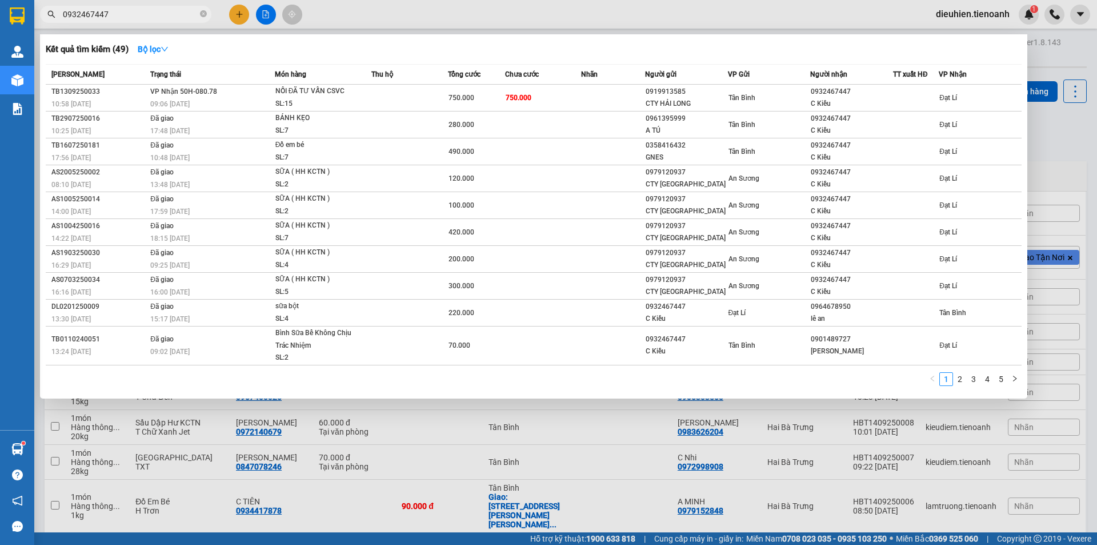
click at [177, 17] on input "0932467447" at bounding box center [130, 14] width 135 height 13
paste input "0968797081"
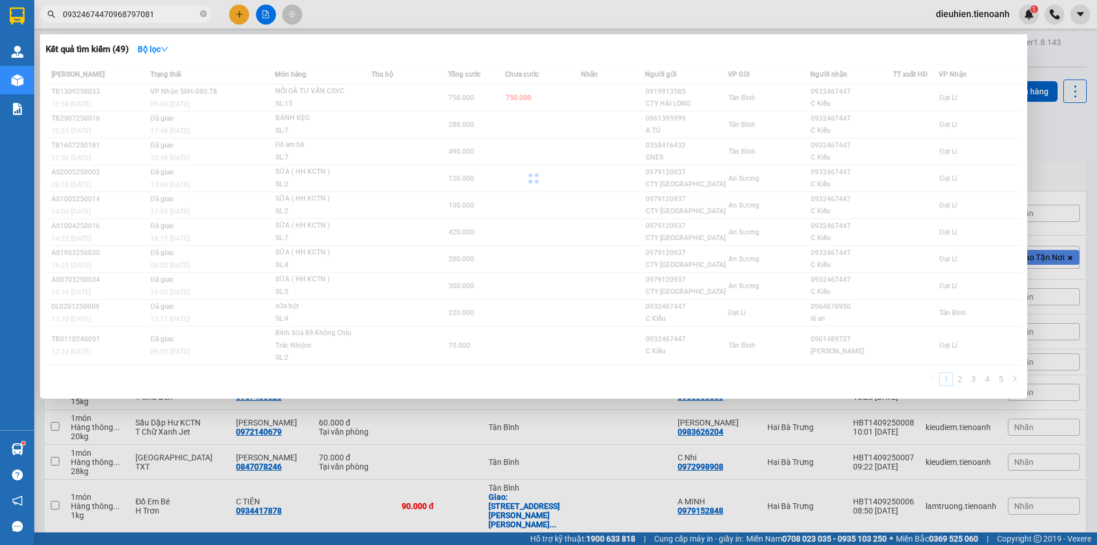
paste input "text"
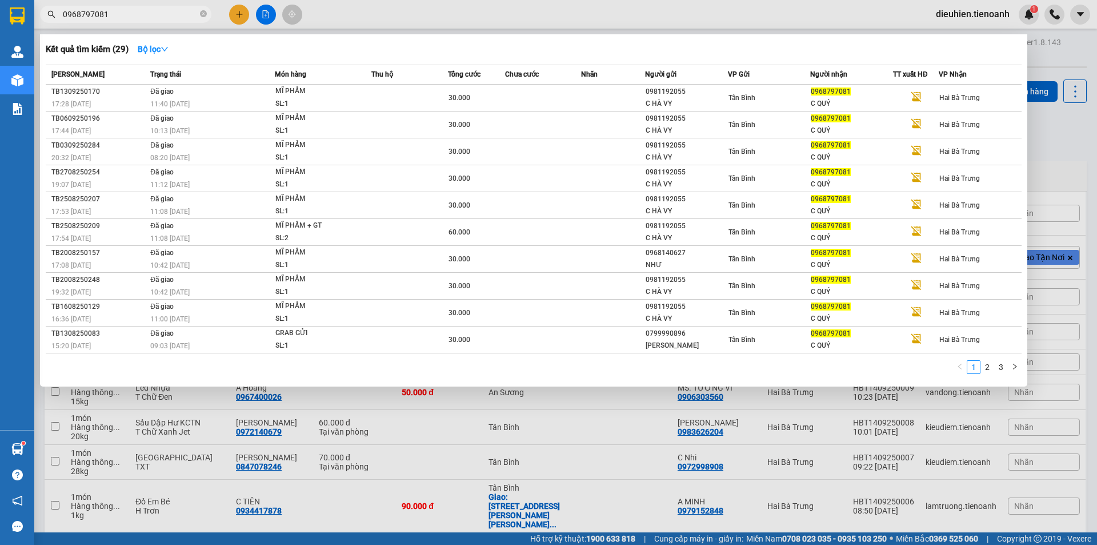
click at [177, 17] on input "0968797081" at bounding box center [130, 14] width 135 height 13
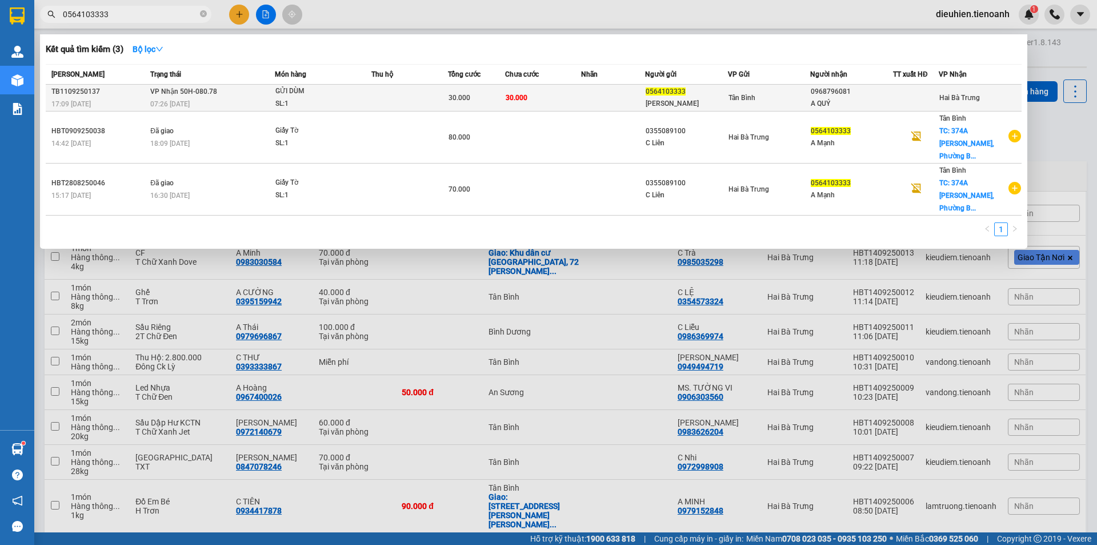
type input "0564103333"
click at [285, 103] on div "SL: 1" at bounding box center [318, 104] width 86 height 13
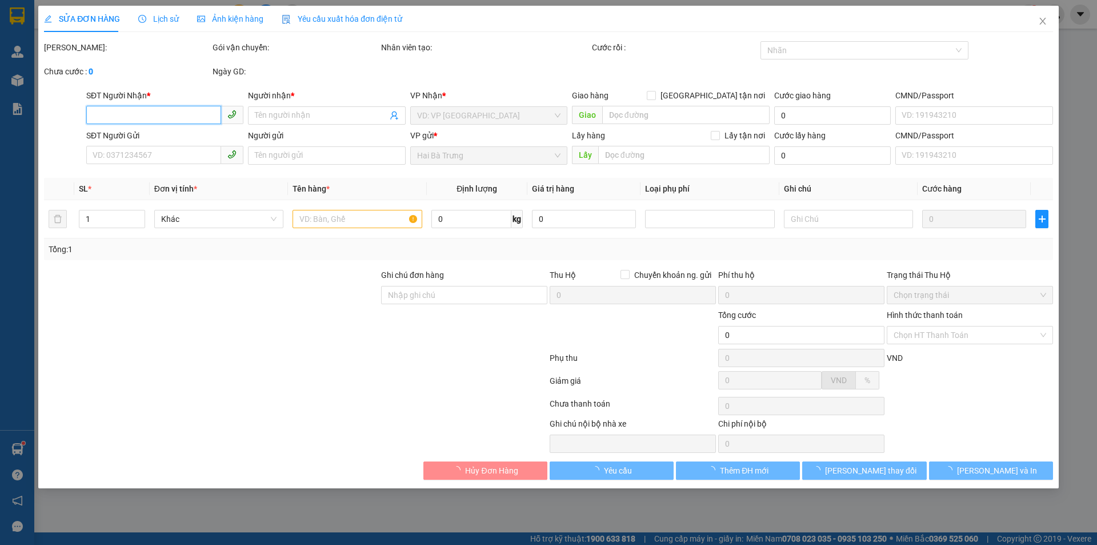
type input "0968796081"
type input "A QUÝ"
type input "0564103333"
type input "[PERSON_NAME]"
type input "30.000"
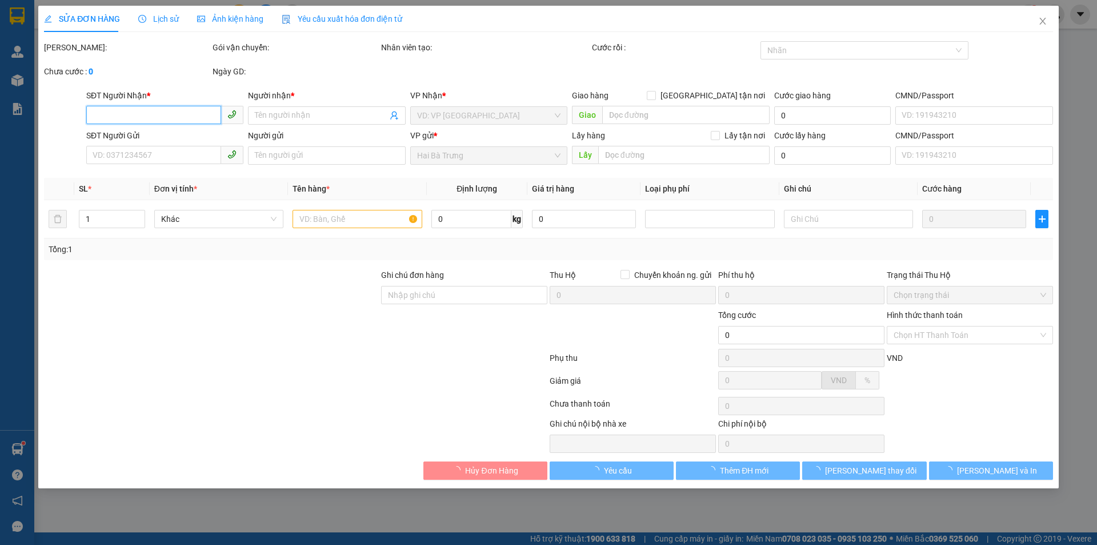
type input "30.000"
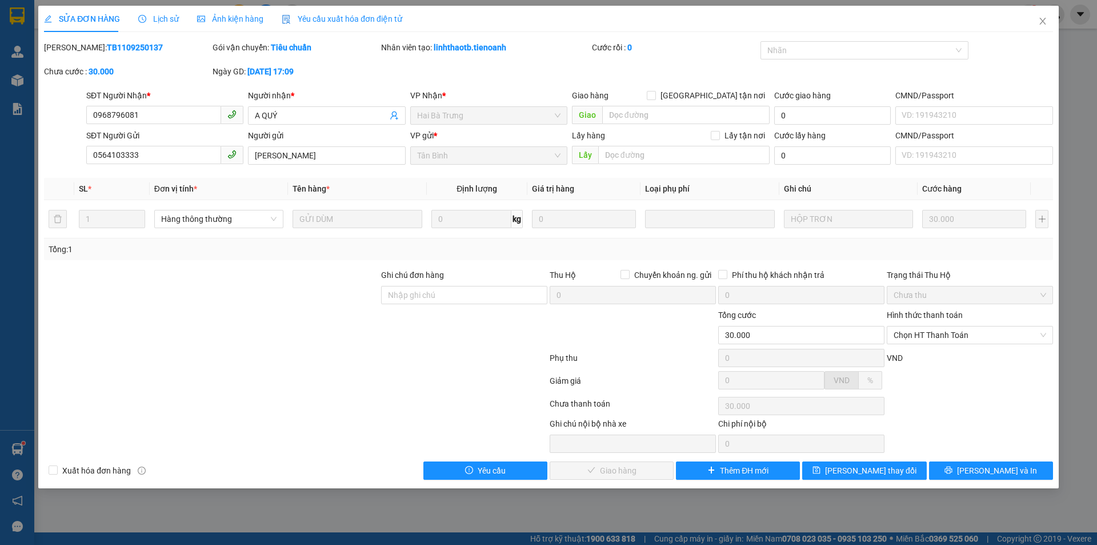
click at [167, 16] on span "Lịch sử" at bounding box center [158, 18] width 41 height 9
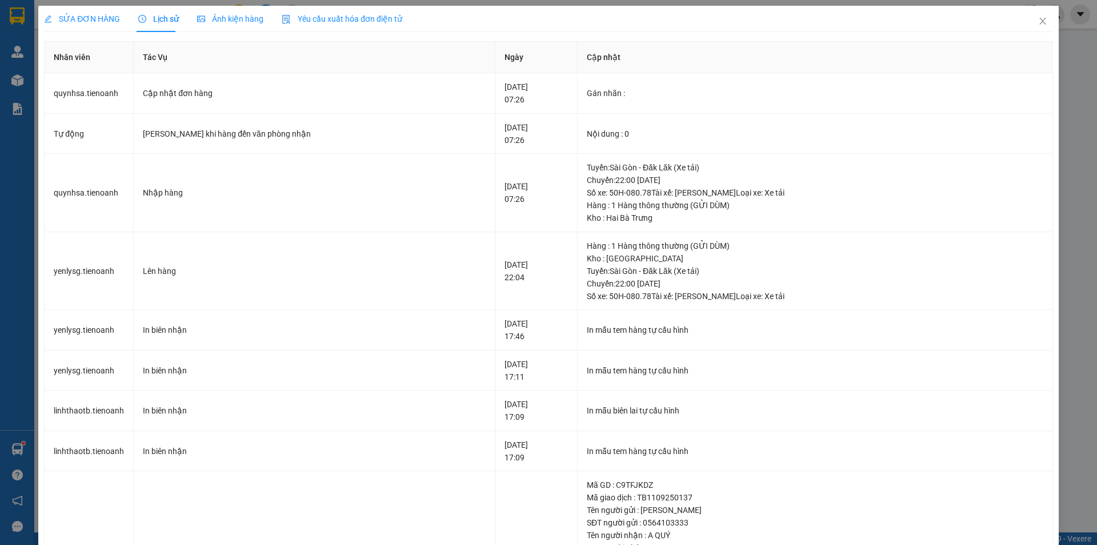
click at [74, 6] on div "SỬA ĐƠN HÀNG" at bounding box center [82, 19] width 76 height 26
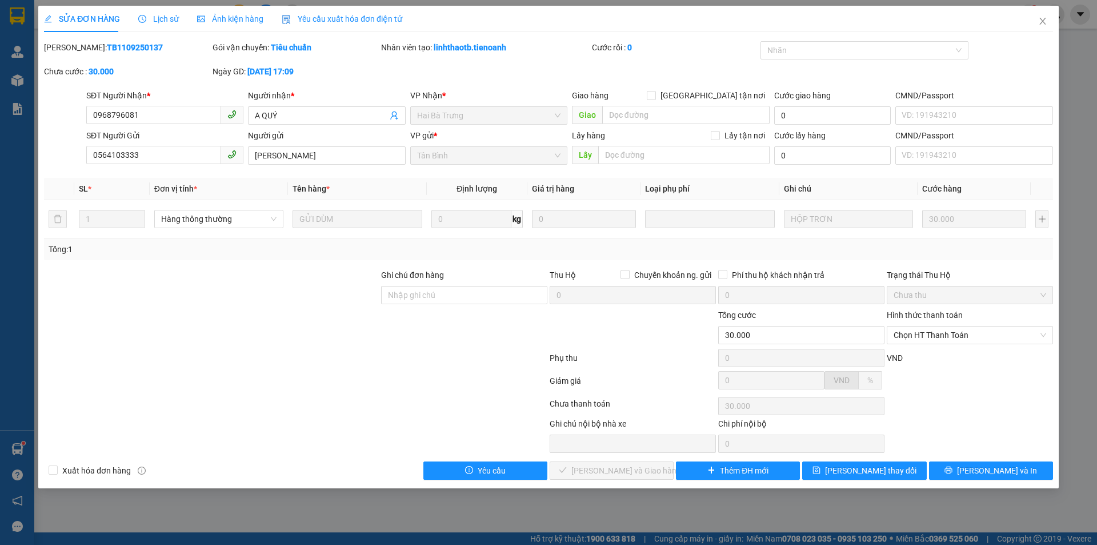
drag, startPoint x: 177, startPoint y: 21, endPoint x: 151, endPoint y: 23, distance: 25.9
click at [176, 22] on div "SỬA ĐƠN HÀNG Lịch sử Ảnh kiện hàng Yêu cầu xuất hóa đơn điện tử" at bounding box center [223, 19] width 358 height 26
click at [142, 25] on div "Lịch sử" at bounding box center [158, 19] width 41 height 13
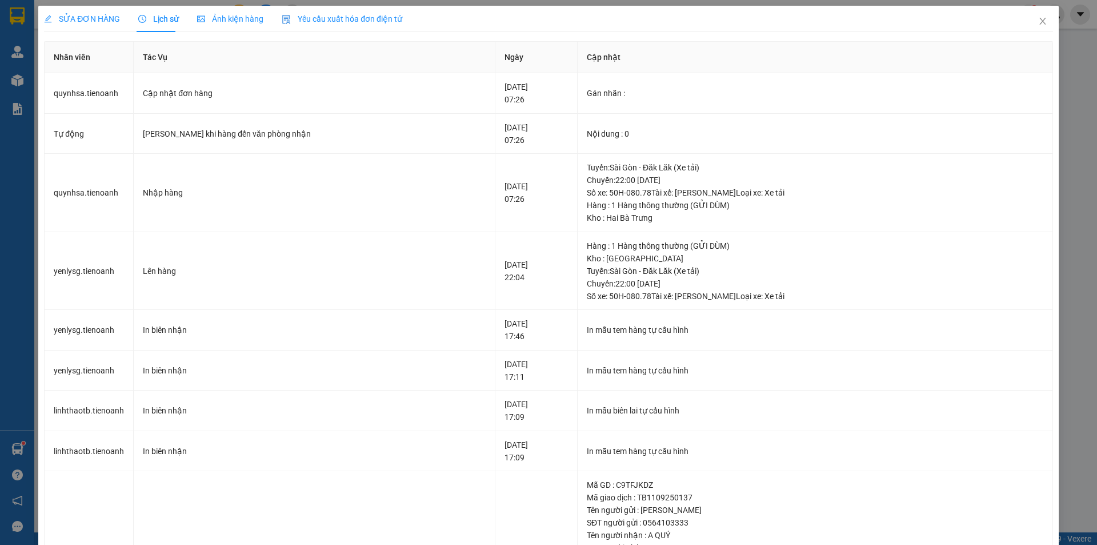
click at [103, 22] on span "SỬA ĐƠN HÀNG" at bounding box center [82, 18] width 76 height 9
